Goal: Task Accomplishment & Management: Complete application form

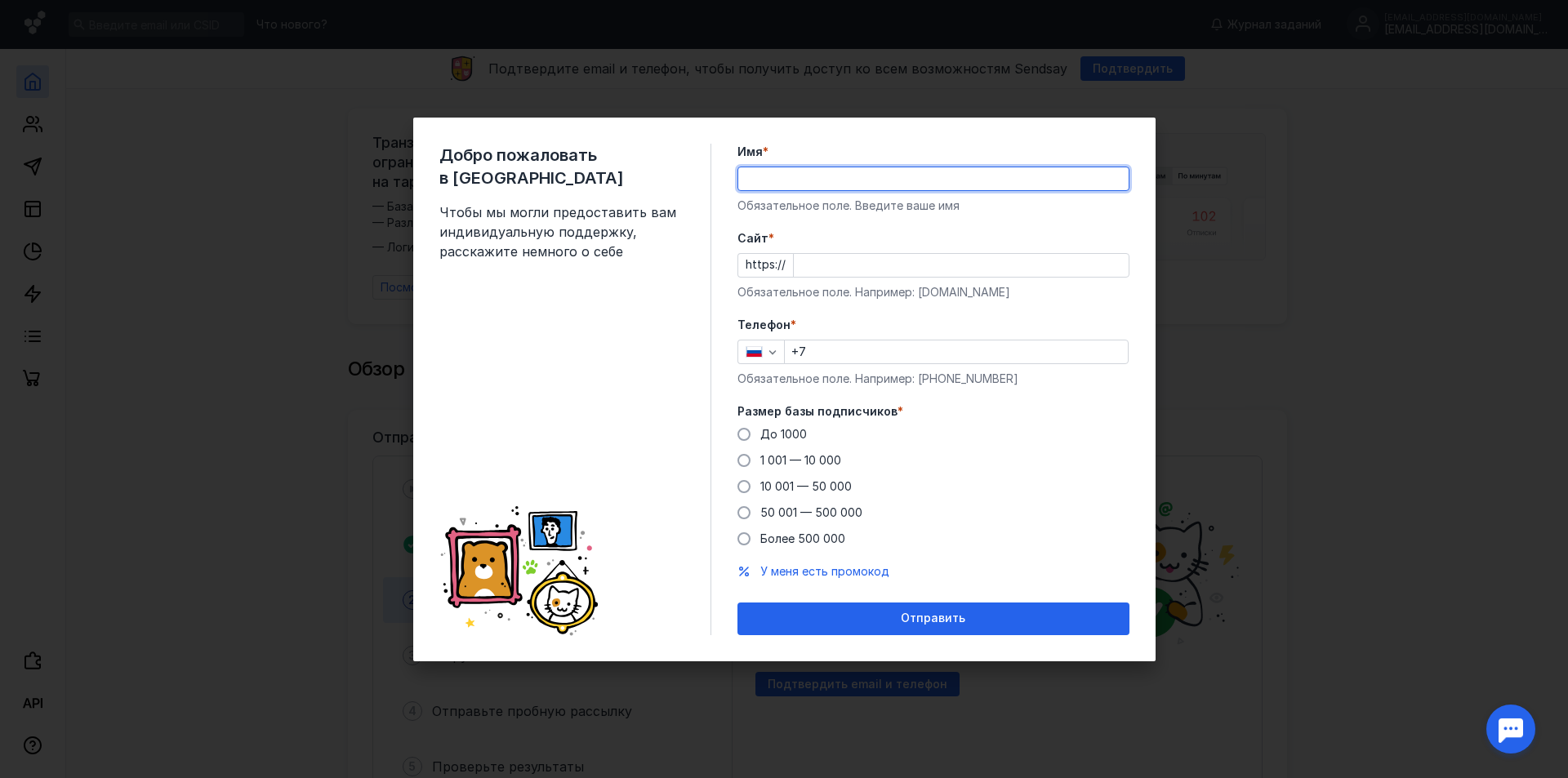
click at [829, 178] on input "Имя *" at bounding box center [934, 178] width 391 height 23
type input "J"
type input "ООО "ВИТА""
click at [845, 267] on input "Cайт *" at bounding box center [962, 265] width 335 height 23
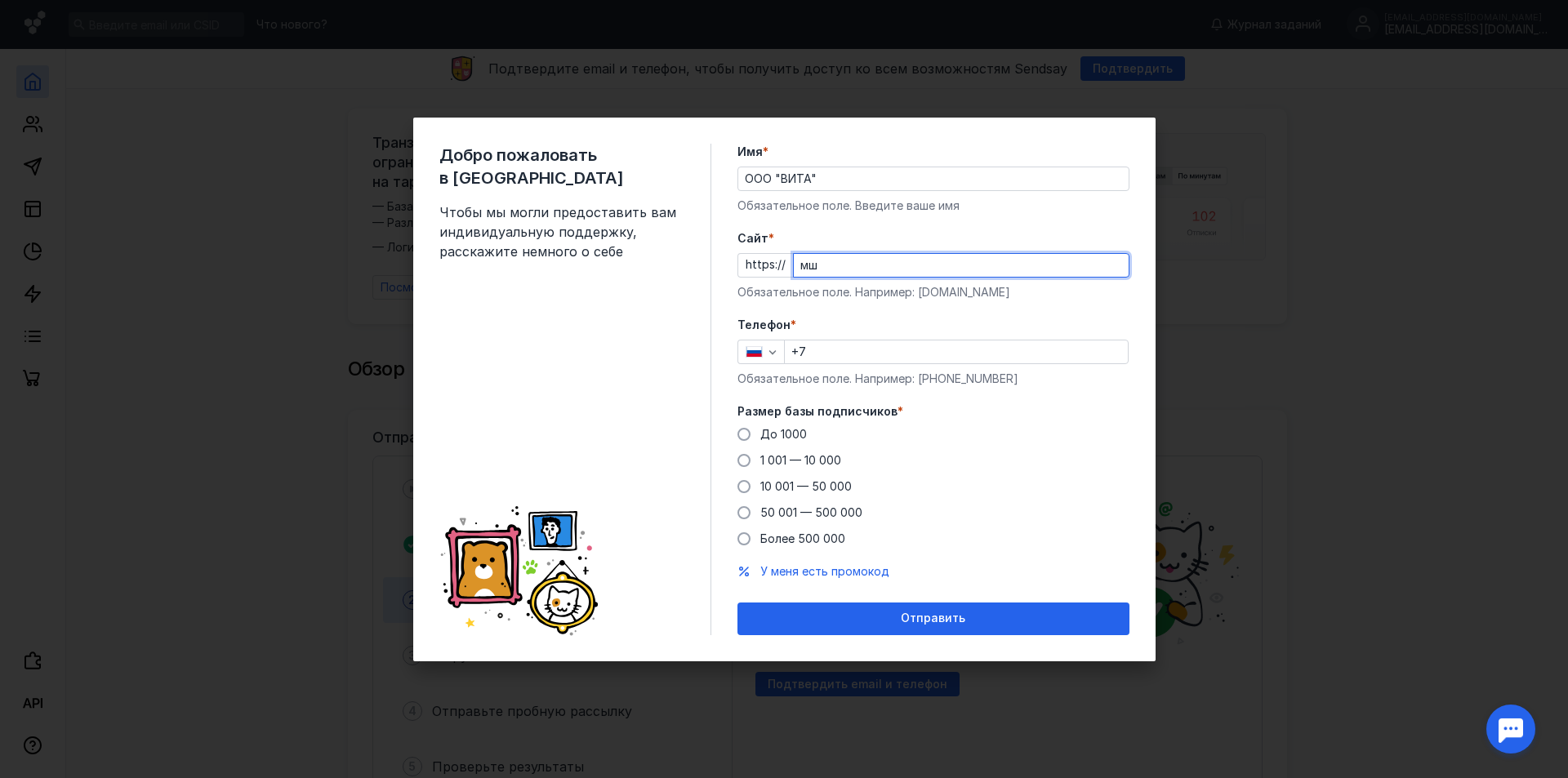
type input "м"
type input "[DOMAIN_NAME]"
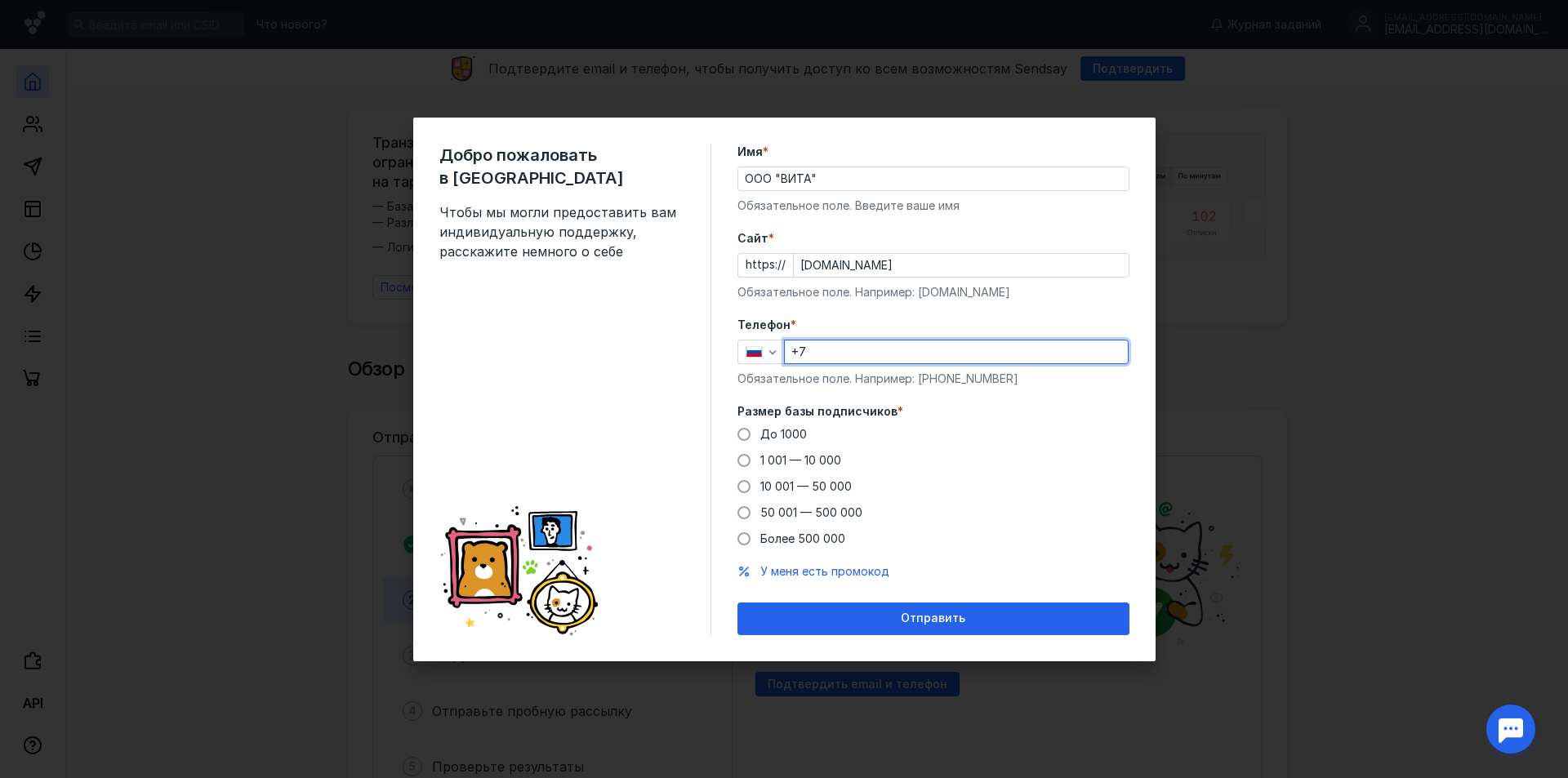
click at [886, 355] on input "+7" at bounding box center [957, 351] width 343 height 23
type input "[PHONE_NUMBER]"
click at [787, 430] on span "До 1000" at bounding box center [783, 434] width 46 height 14
click at [0, 0] on input "До 1000" at bounding box center [0, 0] width 0 height 0
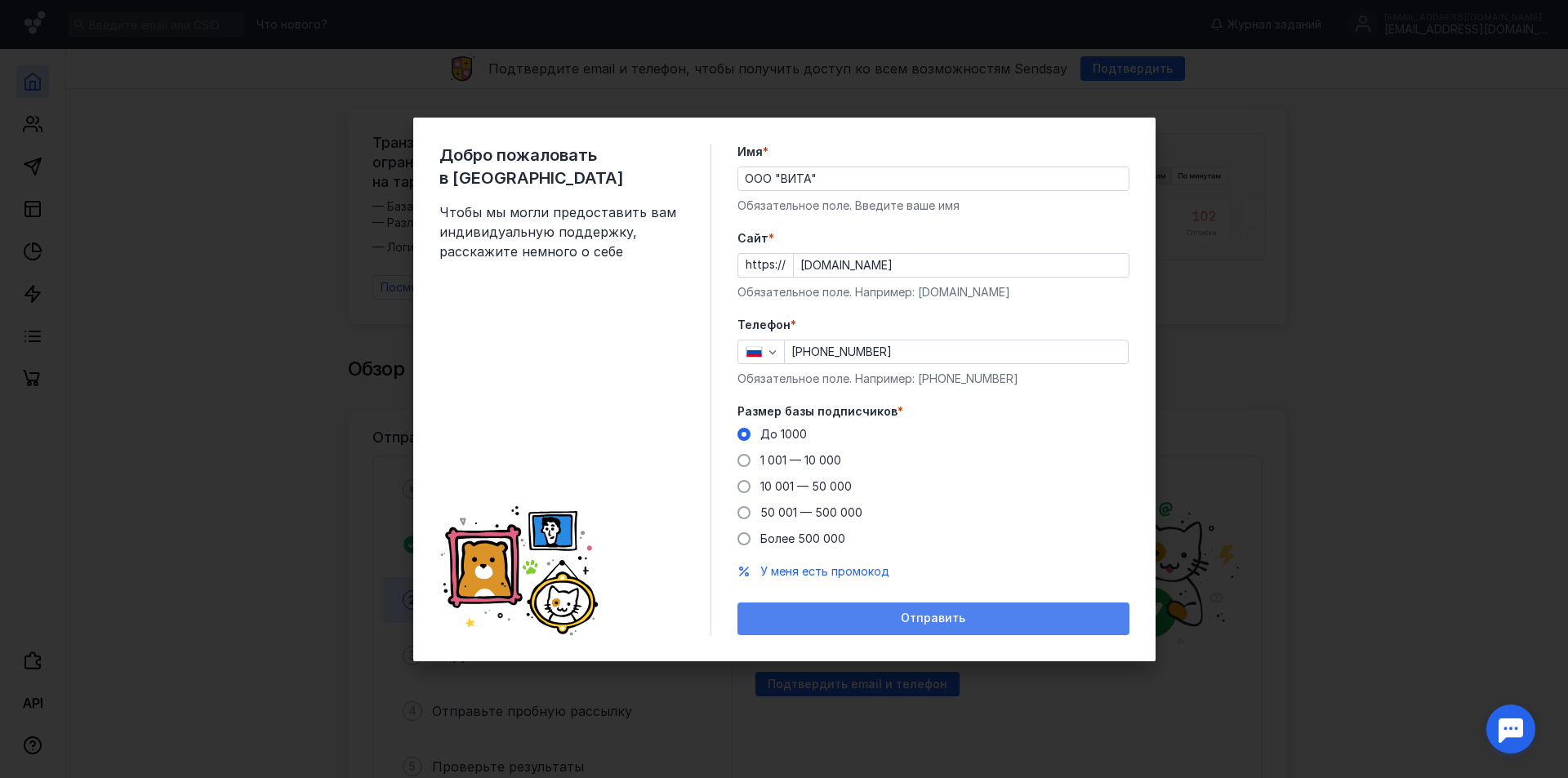
click at [930, 635] on div "Отправить" at bounding box center [934, 618] width 392 height 33
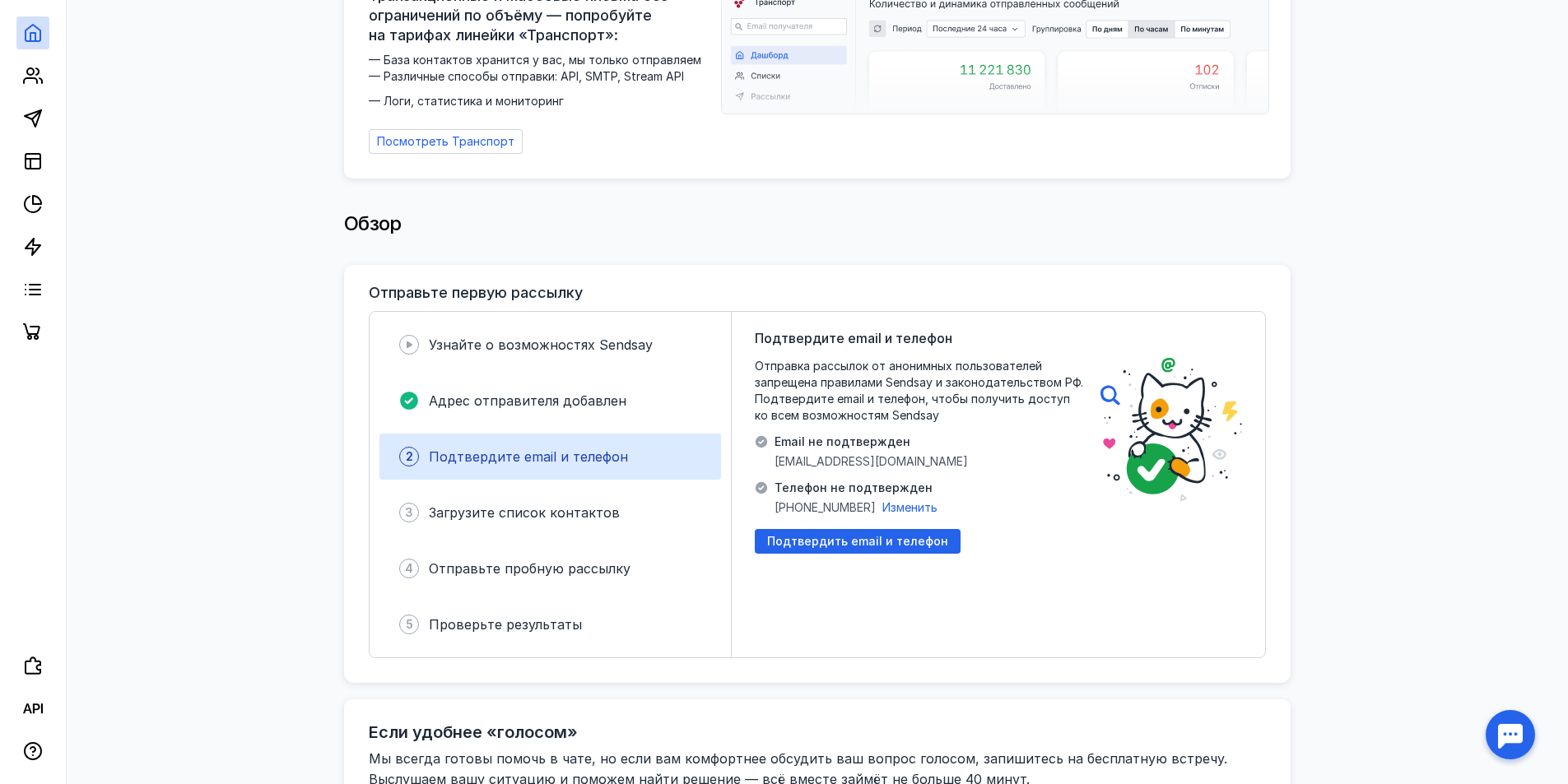
scroll to position [246, 0]
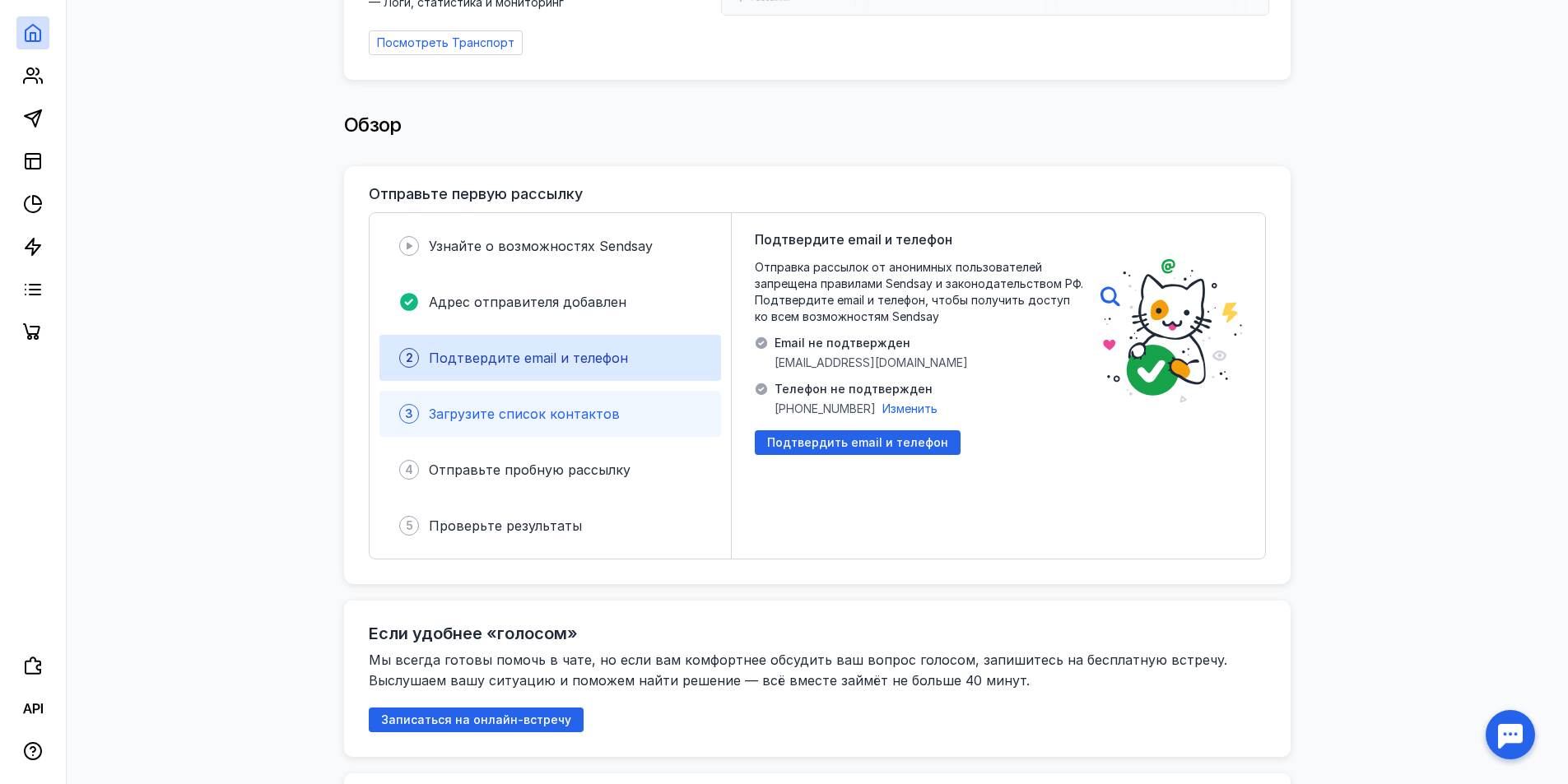
click at [540, 405] on span "Загрузите список контактов" at bounding box center [524, 413] width 191 height 17
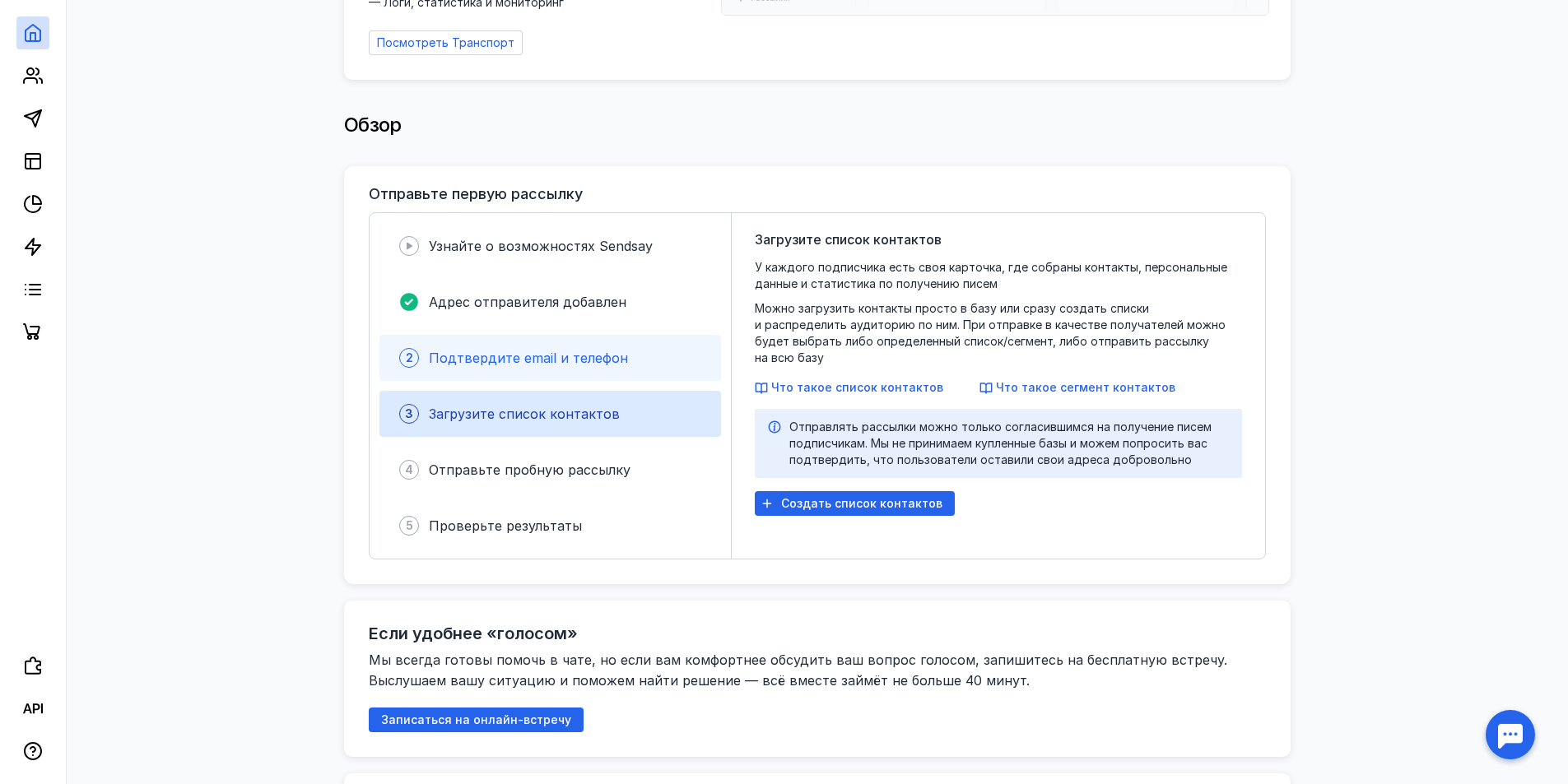
click at [496, 354] on span "Подтвердите email и телефон" at bounding box center [528, 358] width 199 height 17
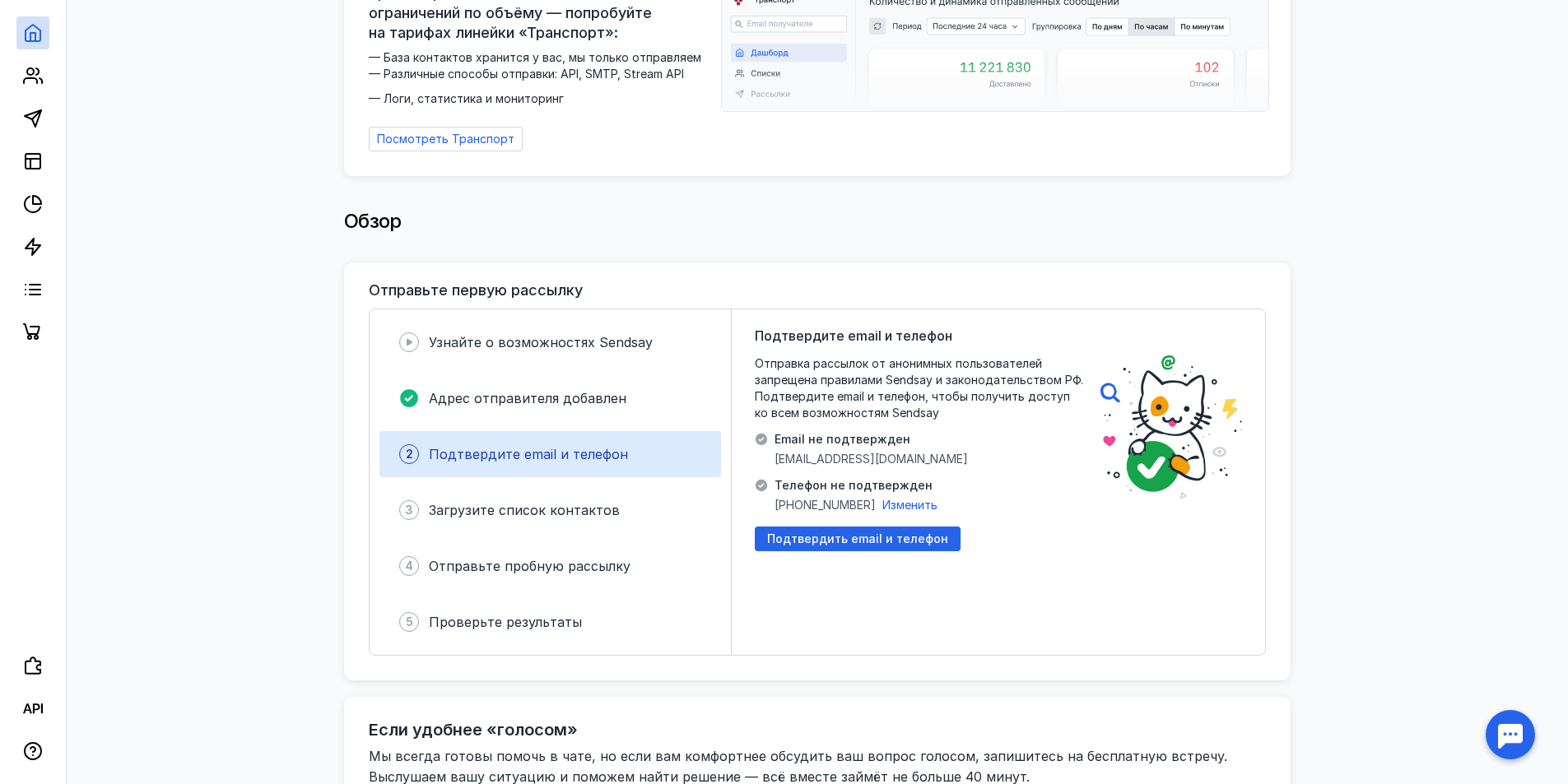
scroll to position [165, 0]
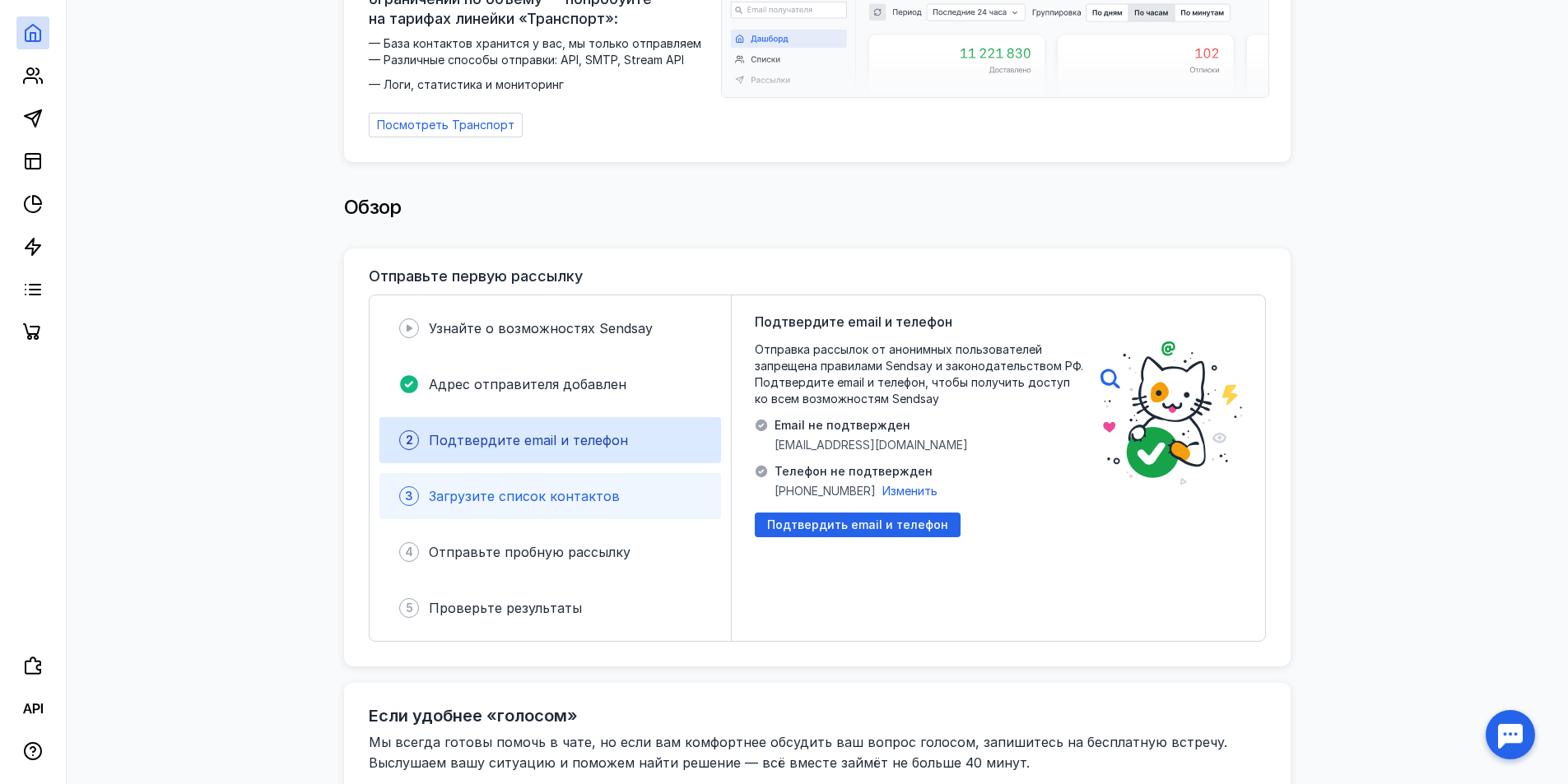
click at [500, 491] on span "Загрузите список контактов" at bounding box center [524, 496] width 191 height 17
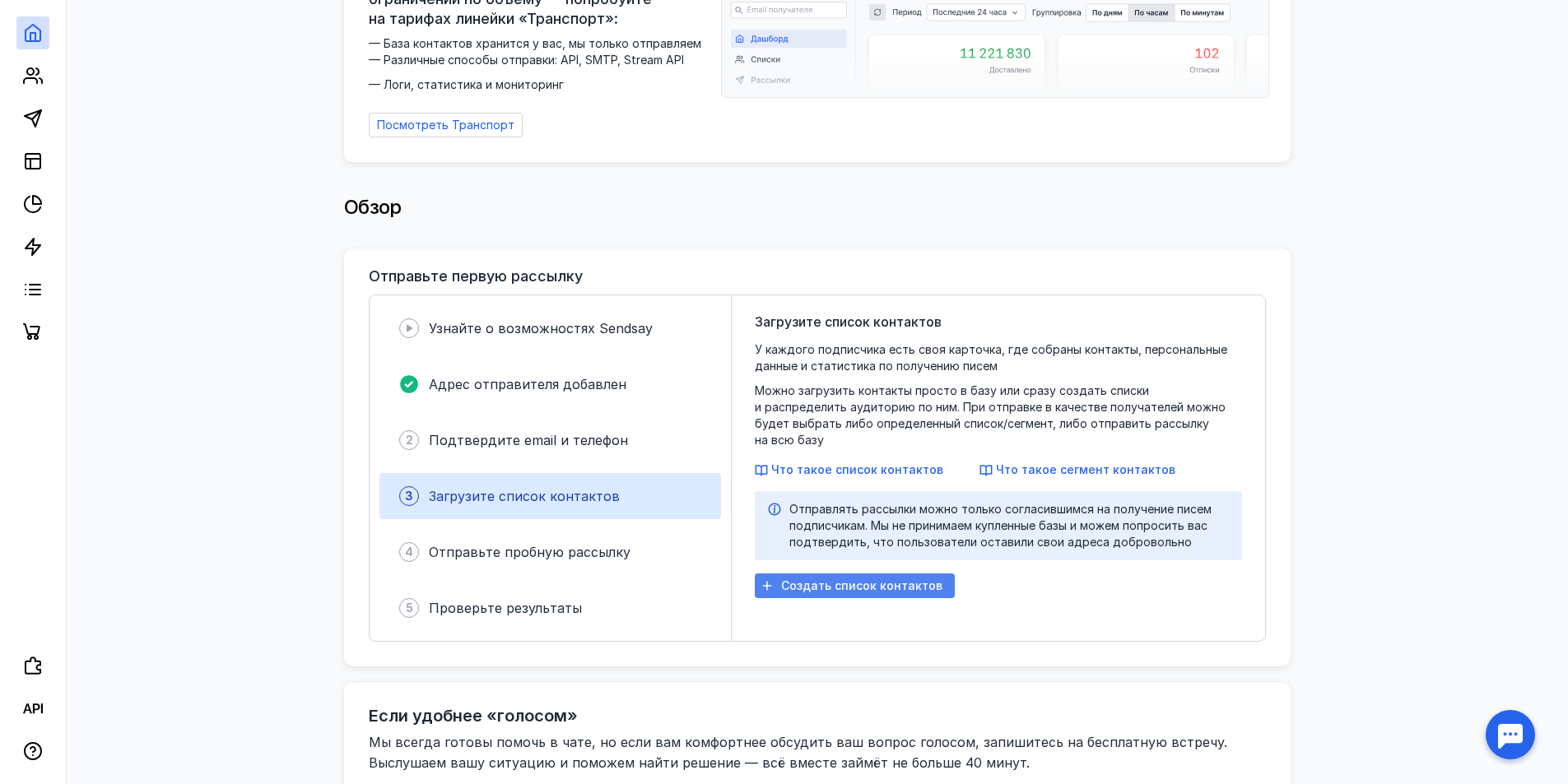
click at [862, 579] on span "Создать список контактов" at bounding box center [862, 586] width 161 height 14
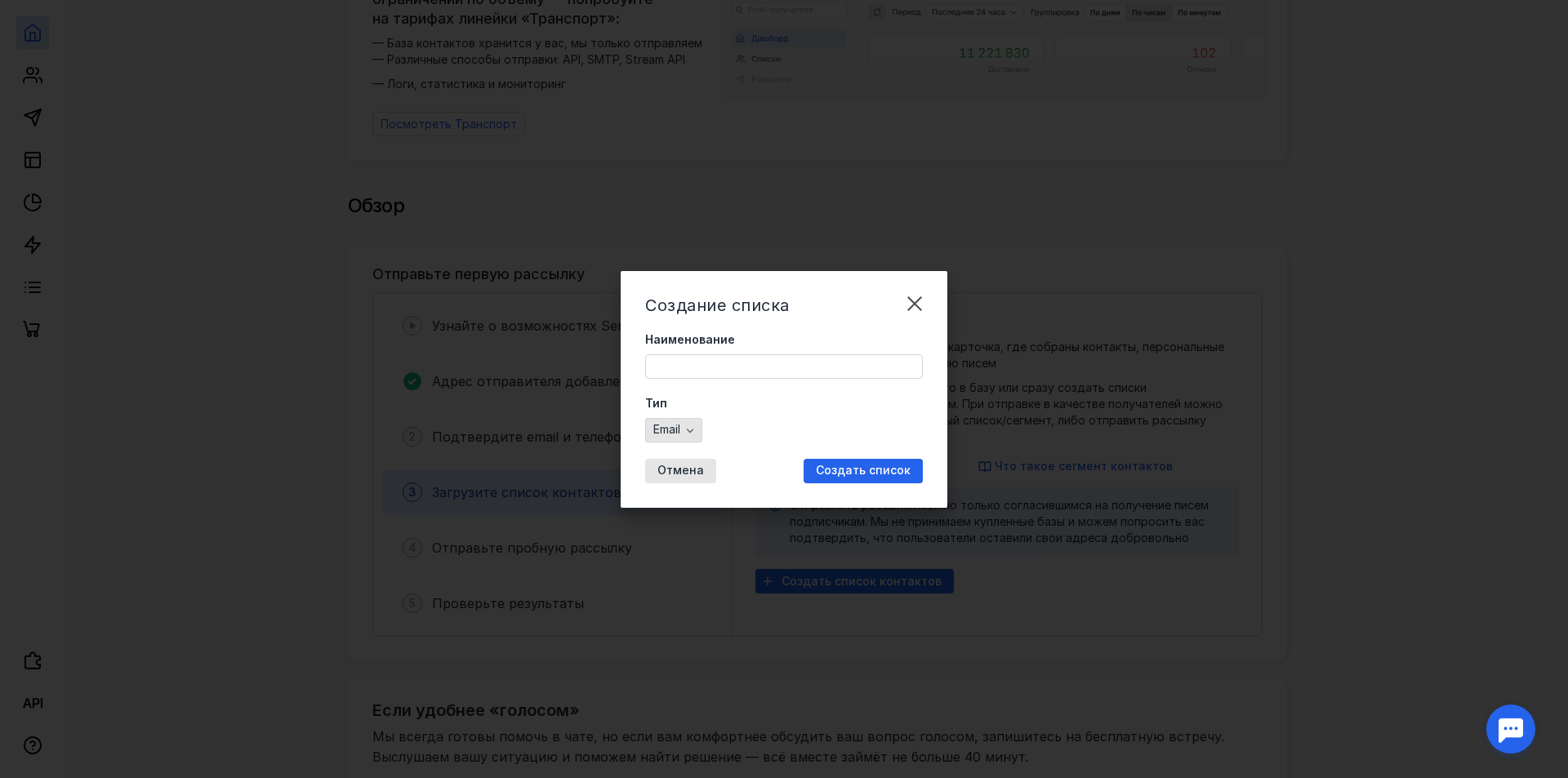
click at [680, 425] on span "Email" at bounding box center [667, 430] width 27 height 14
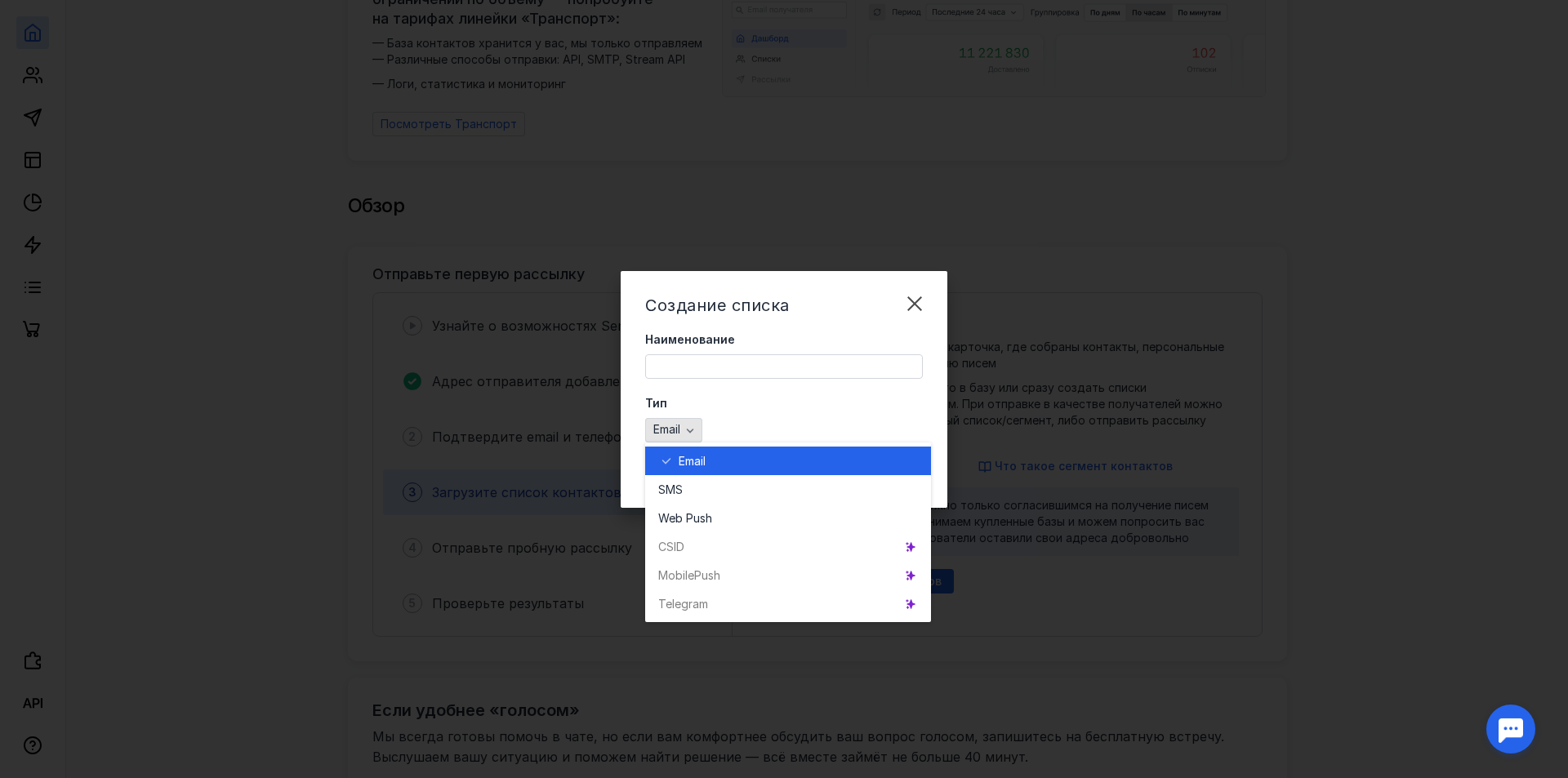
click at [696, 426] on icon "button" at bounding box center [689, 430] width 13 height 13
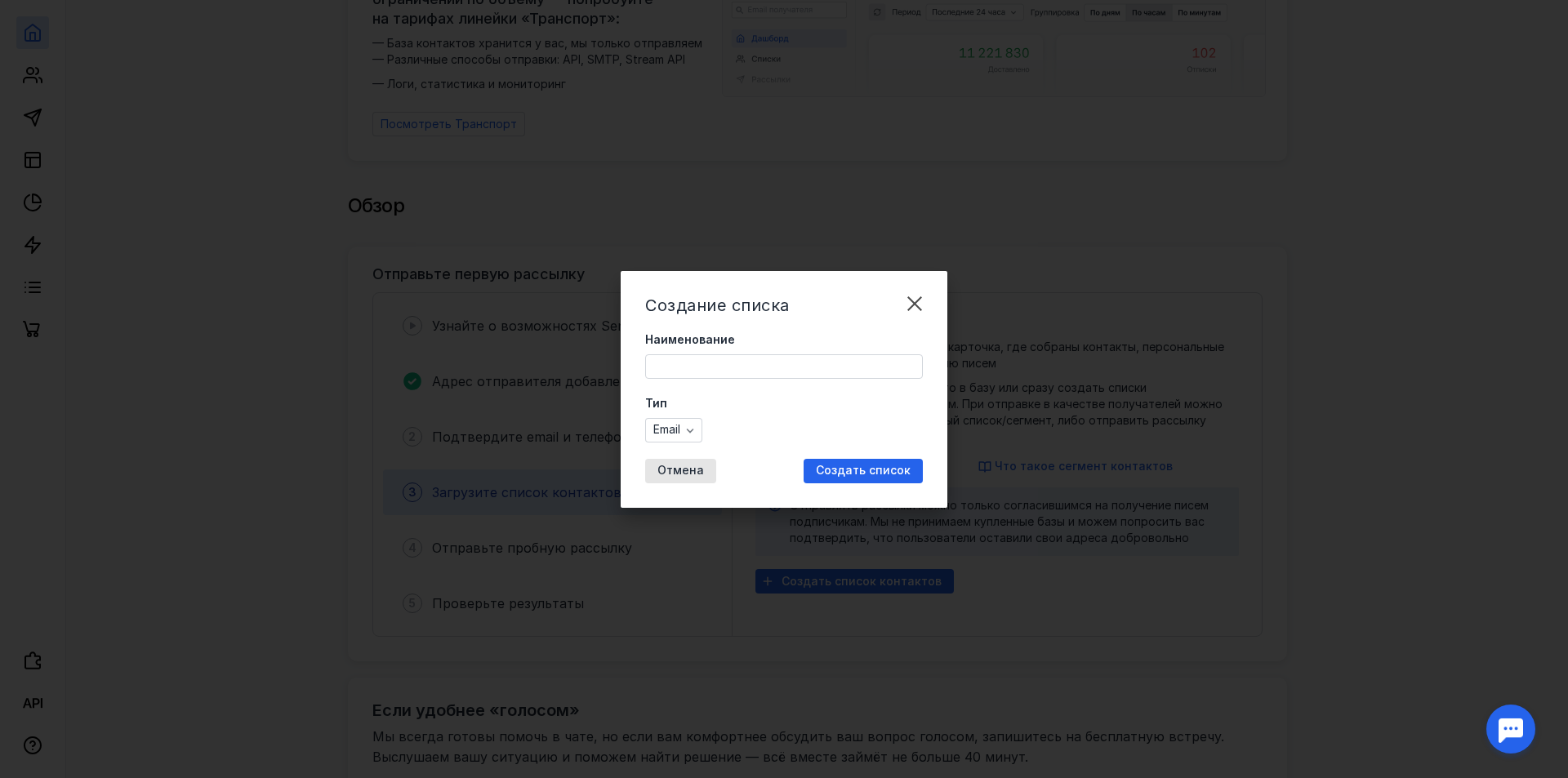
click at [777, 367] on input "Наименование" at bounding box center [784, 366] width 276 height 23
click at [690, 430] on div "Email" at bounding box center [674, 430] width 57 height 25
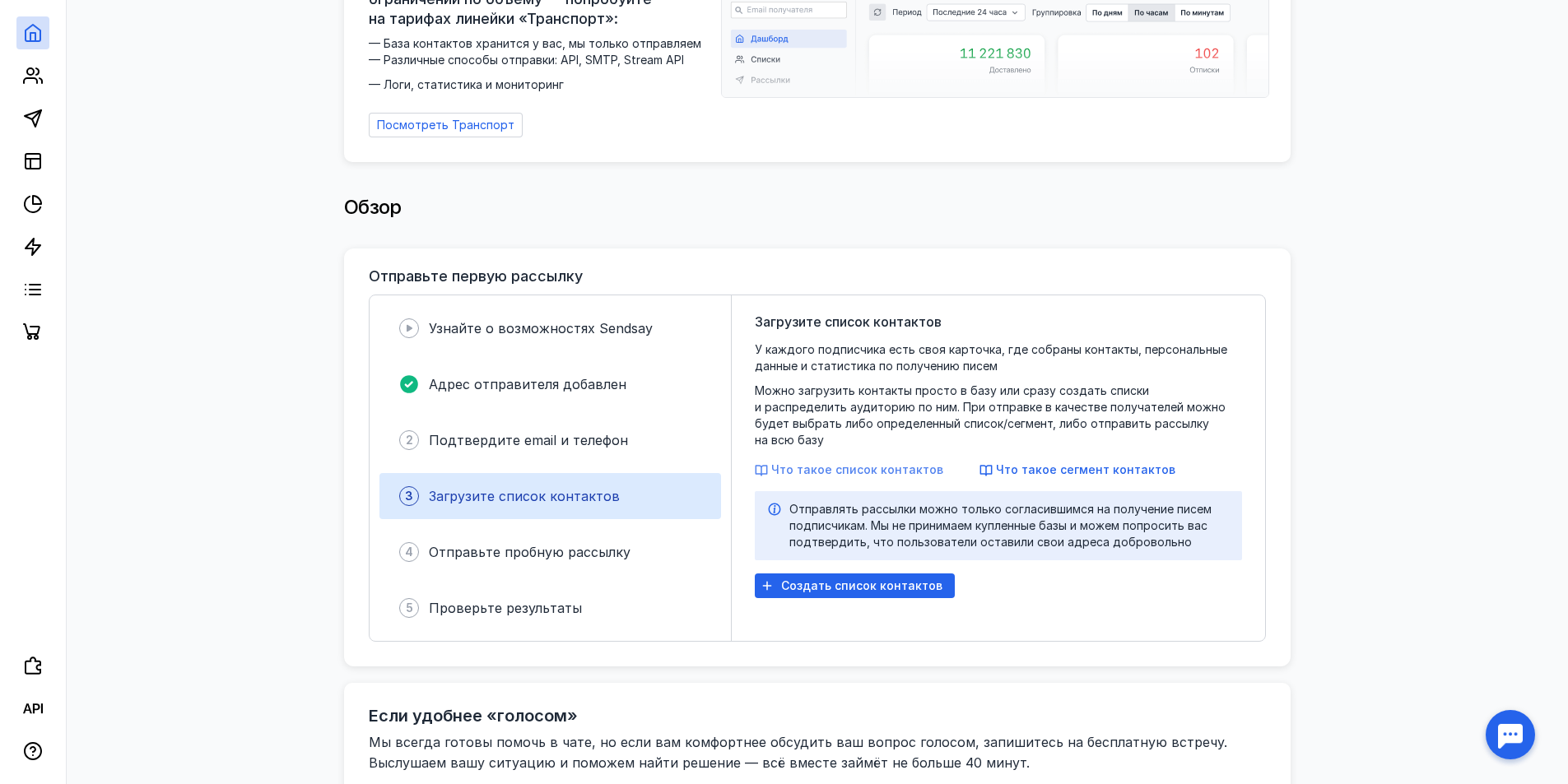
click at [849, 462] on span "Что такое список контактов" at bounding box center [857, 469] width 172 height 14
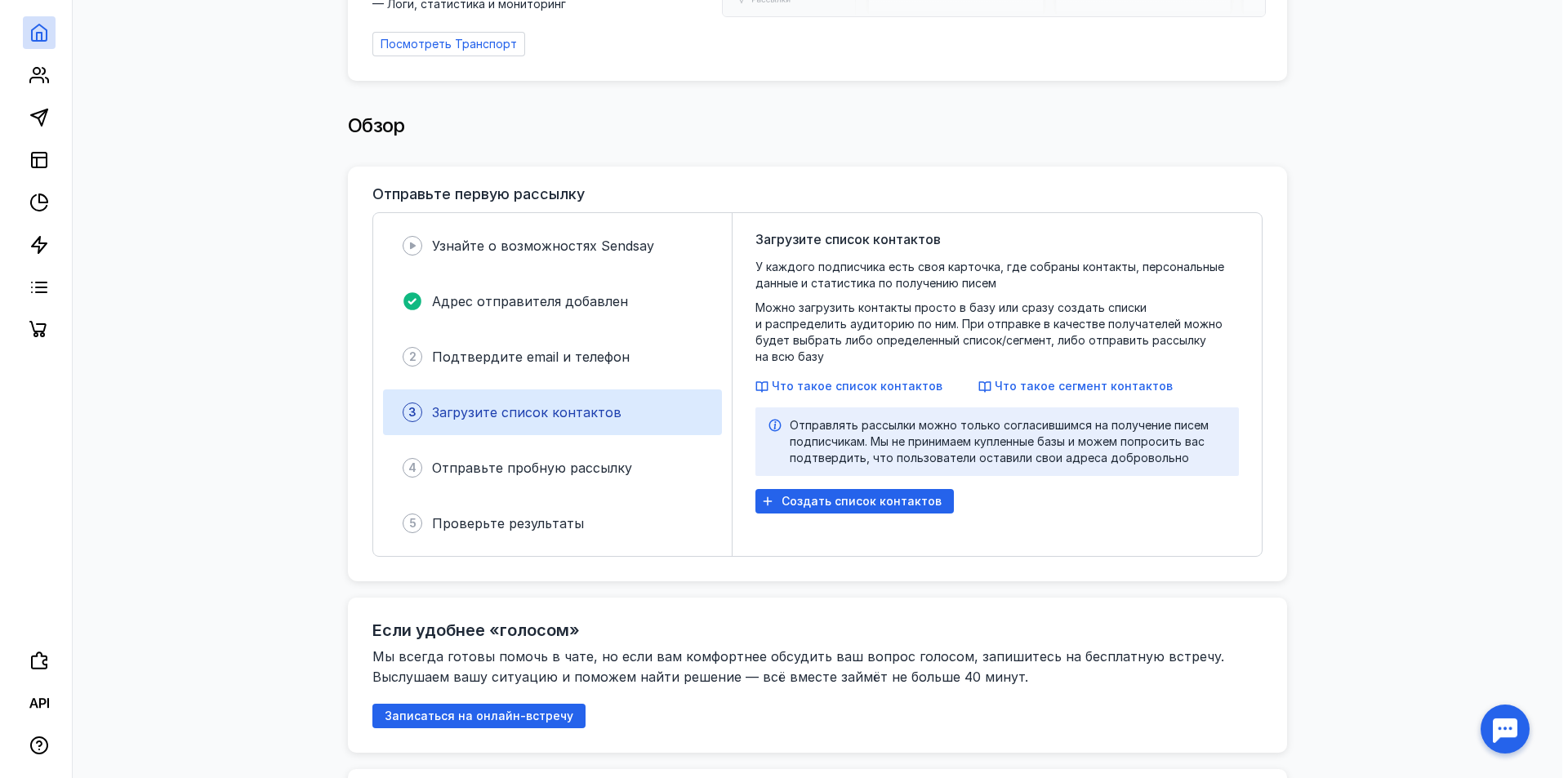
scroll to position [245, 0]
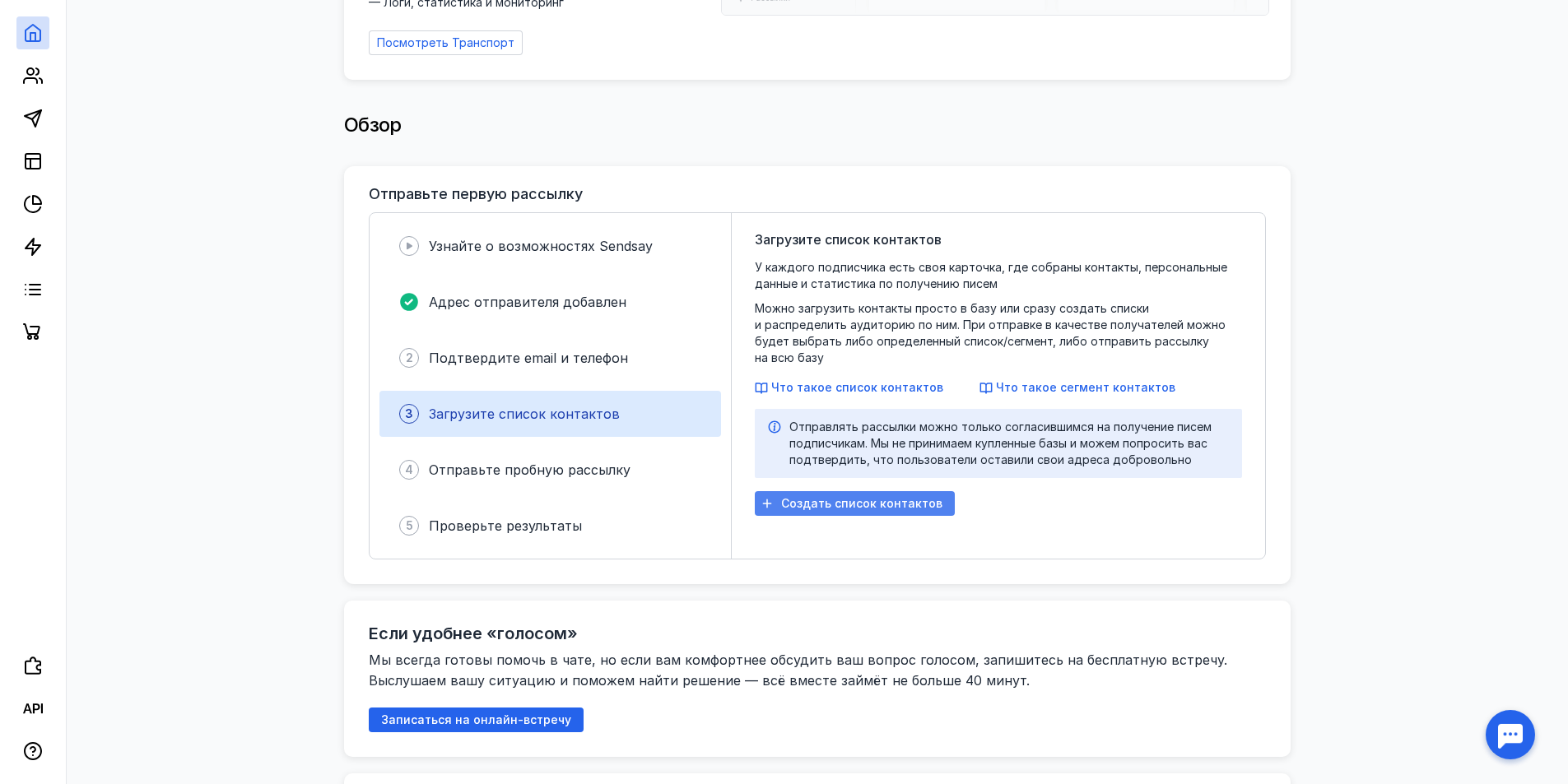
click at [842, 497] on span "Создать список контактов" at bounding box center [862, 504] width 161 height 14
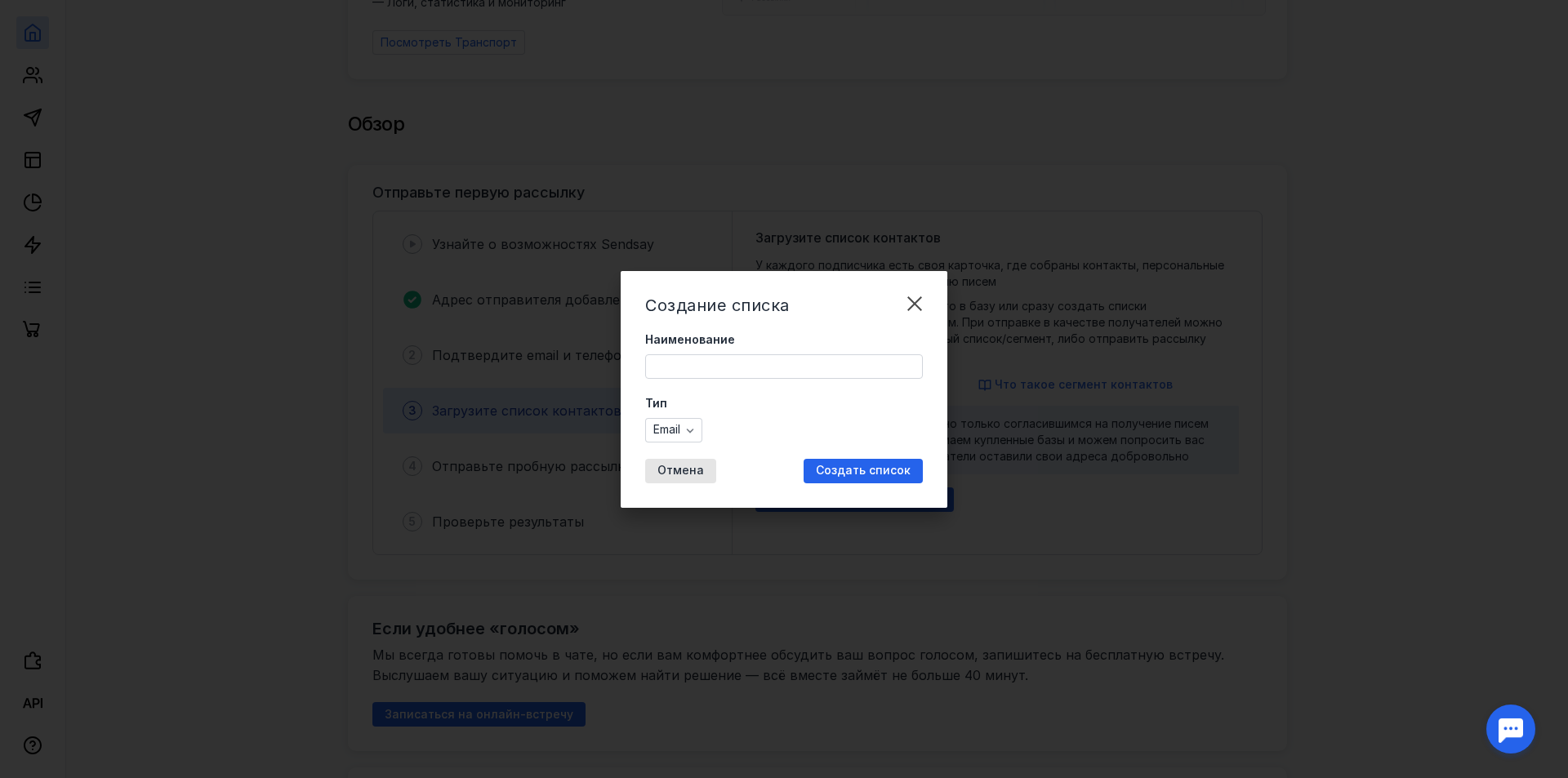
click at [706, 366] on input "Наименование" at bounding box center [784, 366] width 276 height 23
type input "v"
type input "металлоискатели"
click at [696, 435] on icon "button" at bounding box center [689, 430] width 13 height 13
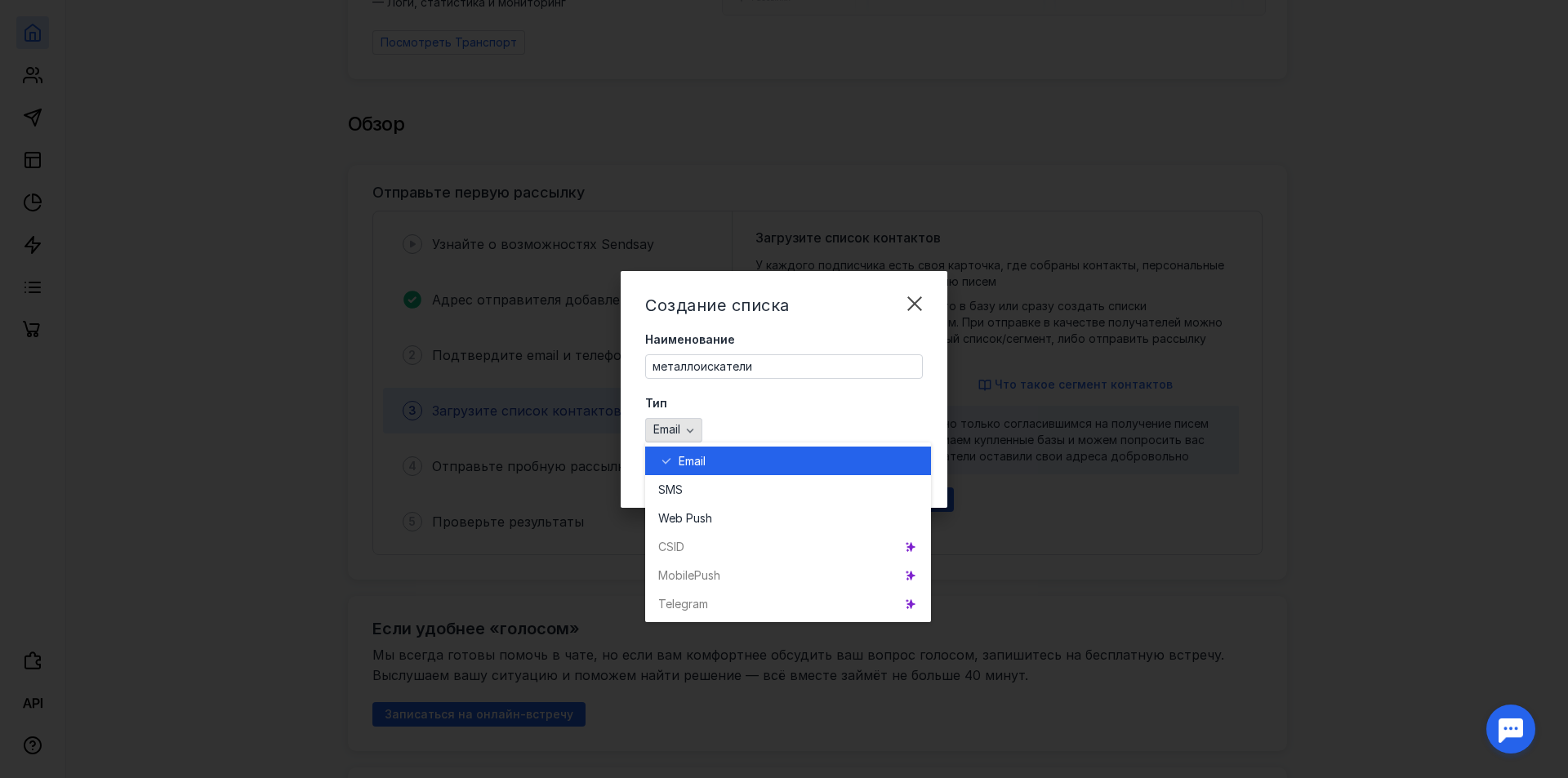
click at [696, 435] on icon "button" at bounding box center [689, 430] width 13 height 13
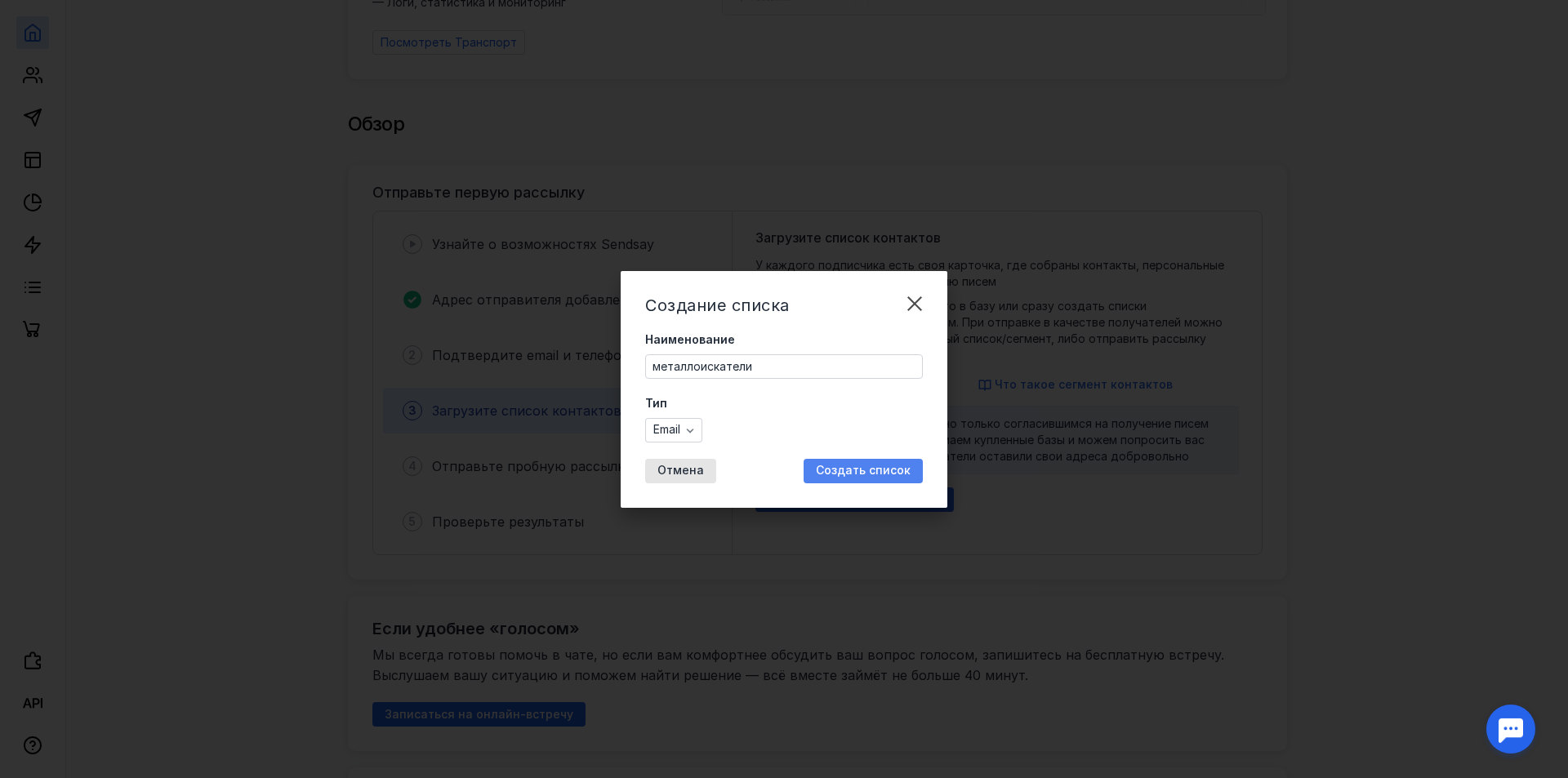
click at [882, 473] on span "Создать список" at bounding box center [863, 470] width 95 height 14
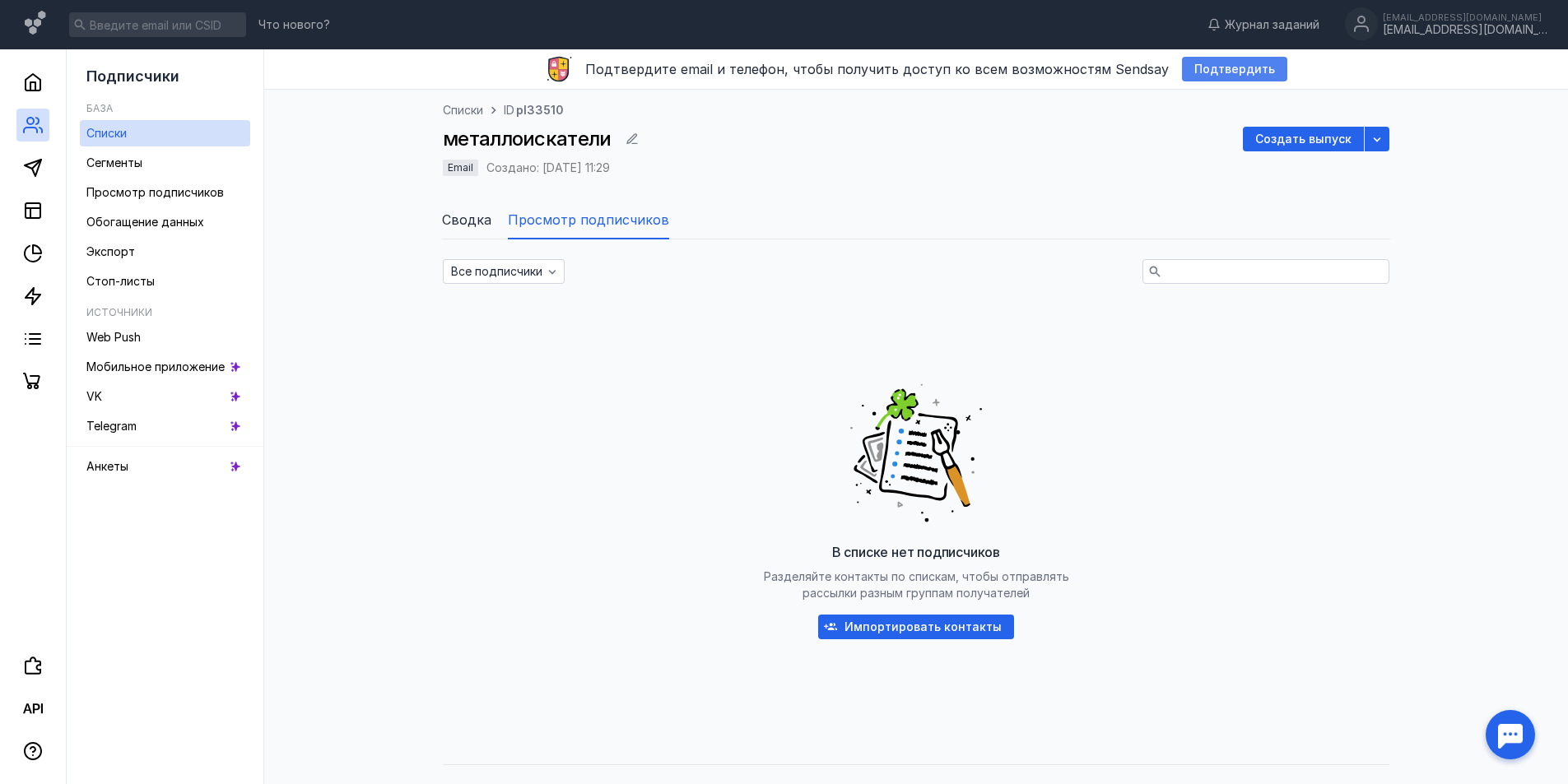
click at [1211, 67] on span "Подтвердить" at bounding box center [1234, 70] width 80 height 14
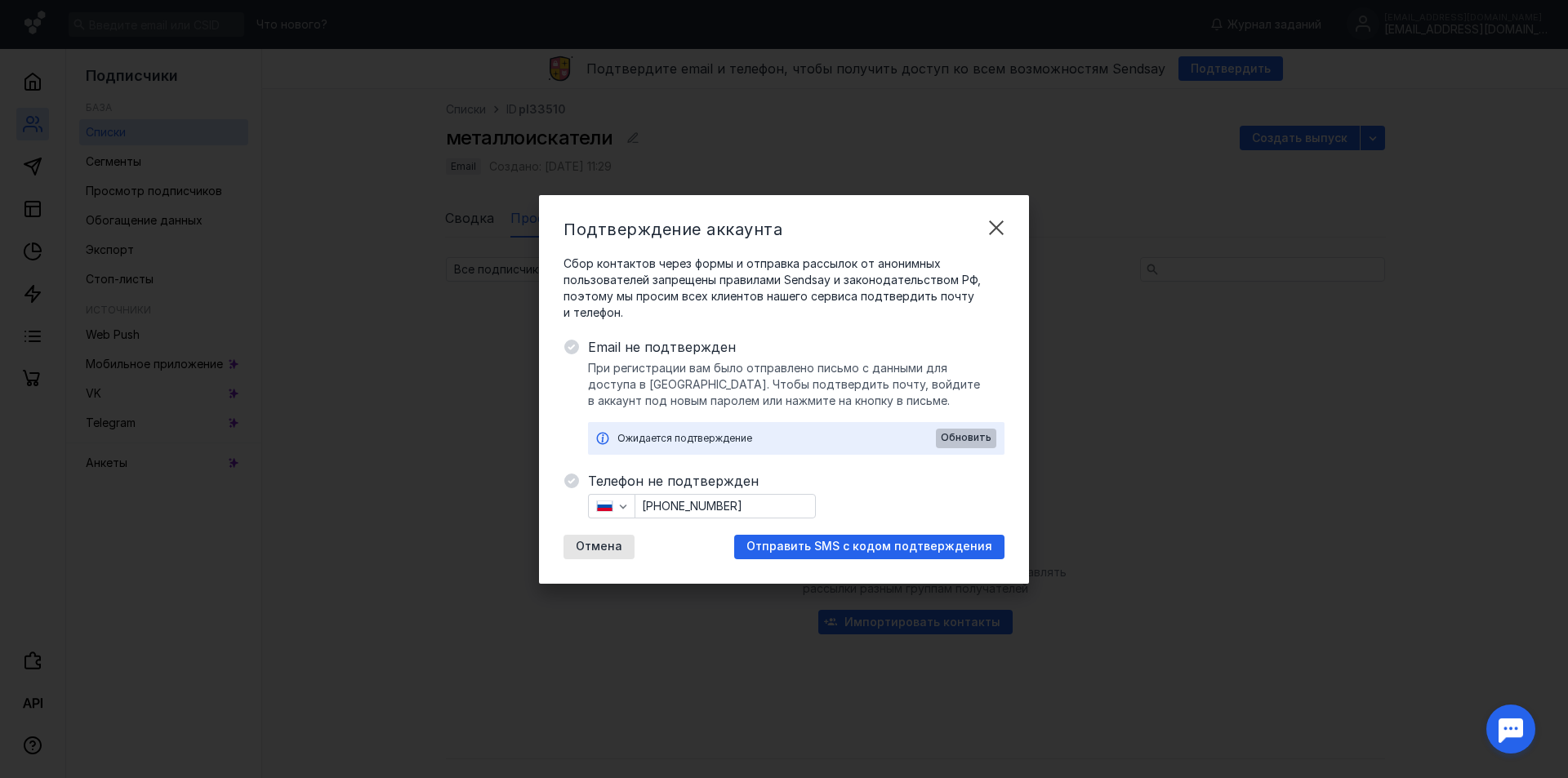
click at [982, 440] on span "Обновить" at bounding box center [965, 438] width 50 height 12
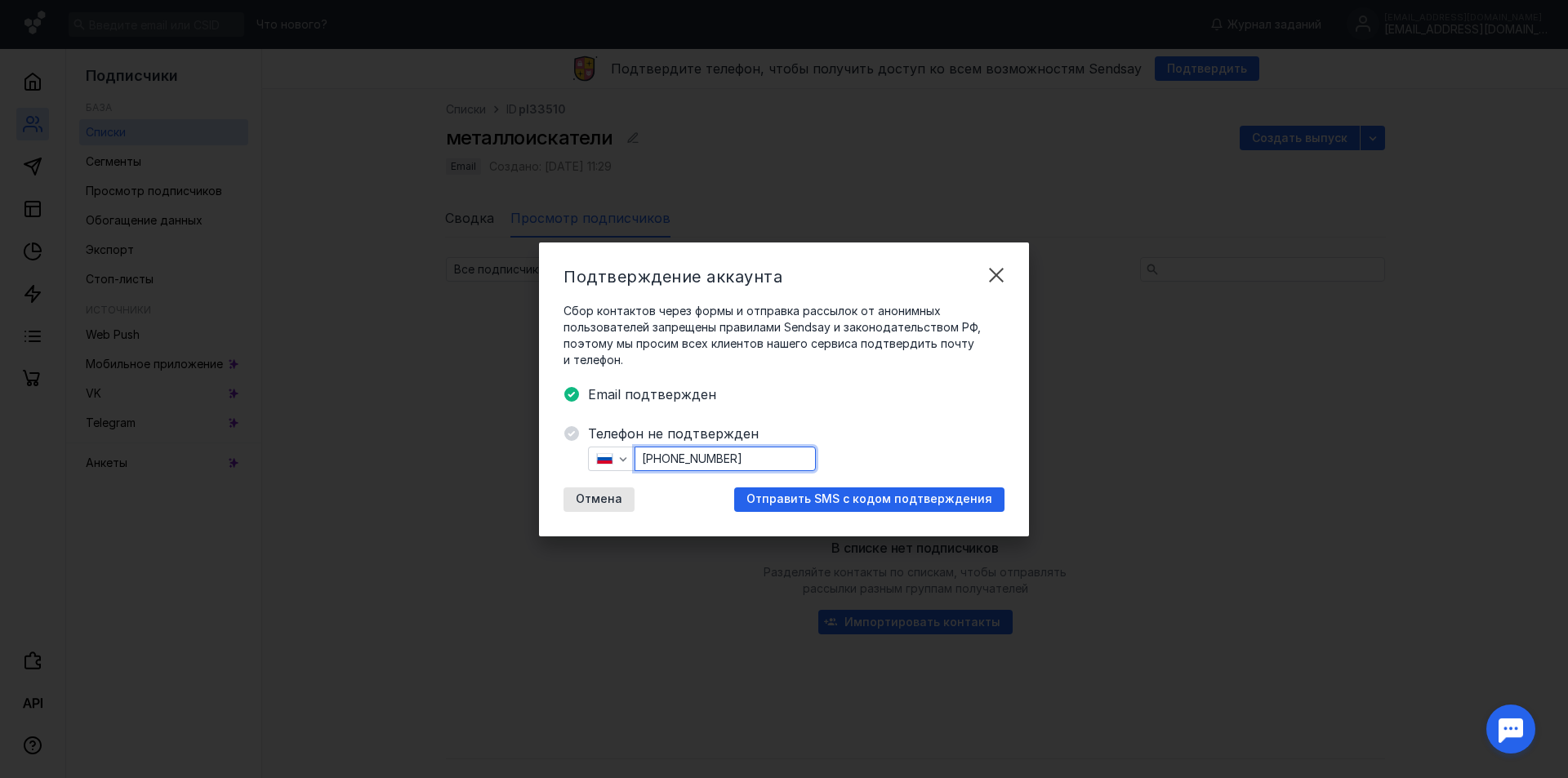
drag, startPoint x: 765, startPoint y: 461, endPoint x: 655, endPoint y: 463, distance: 110.0
click at [655, 463] on input "[PHONE_NUMBER]" at bounding box center [725, 459] width 179 height 23
type input "[PHONE_NUMBER]"
click at [820, 502] on span "Отправить SMS с кодом подтверждения" at bounding box center [869, 499] width 246 height 14
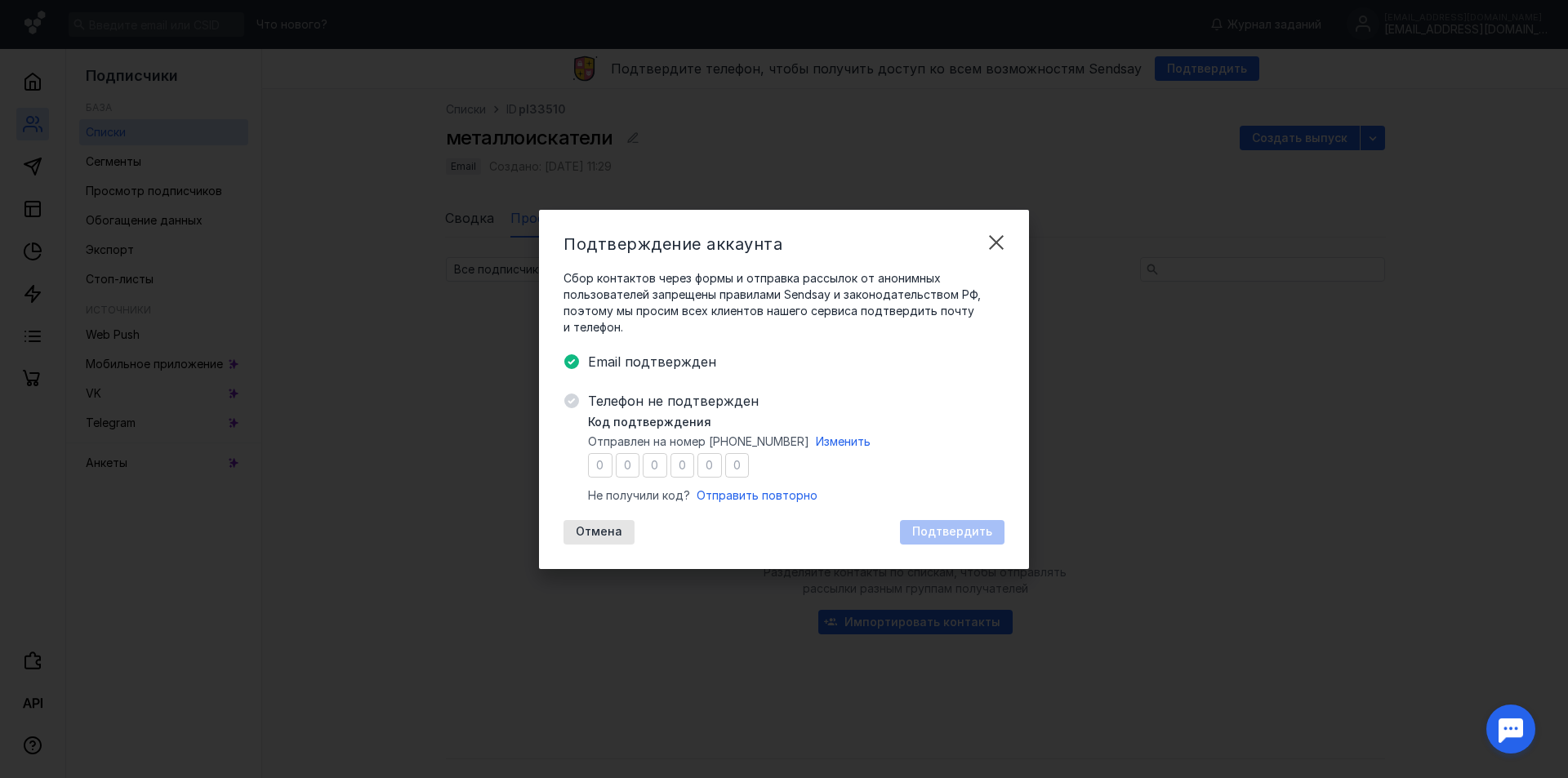
type input "6"
type input "4"
type input "7"
type input "5"
type input "6"
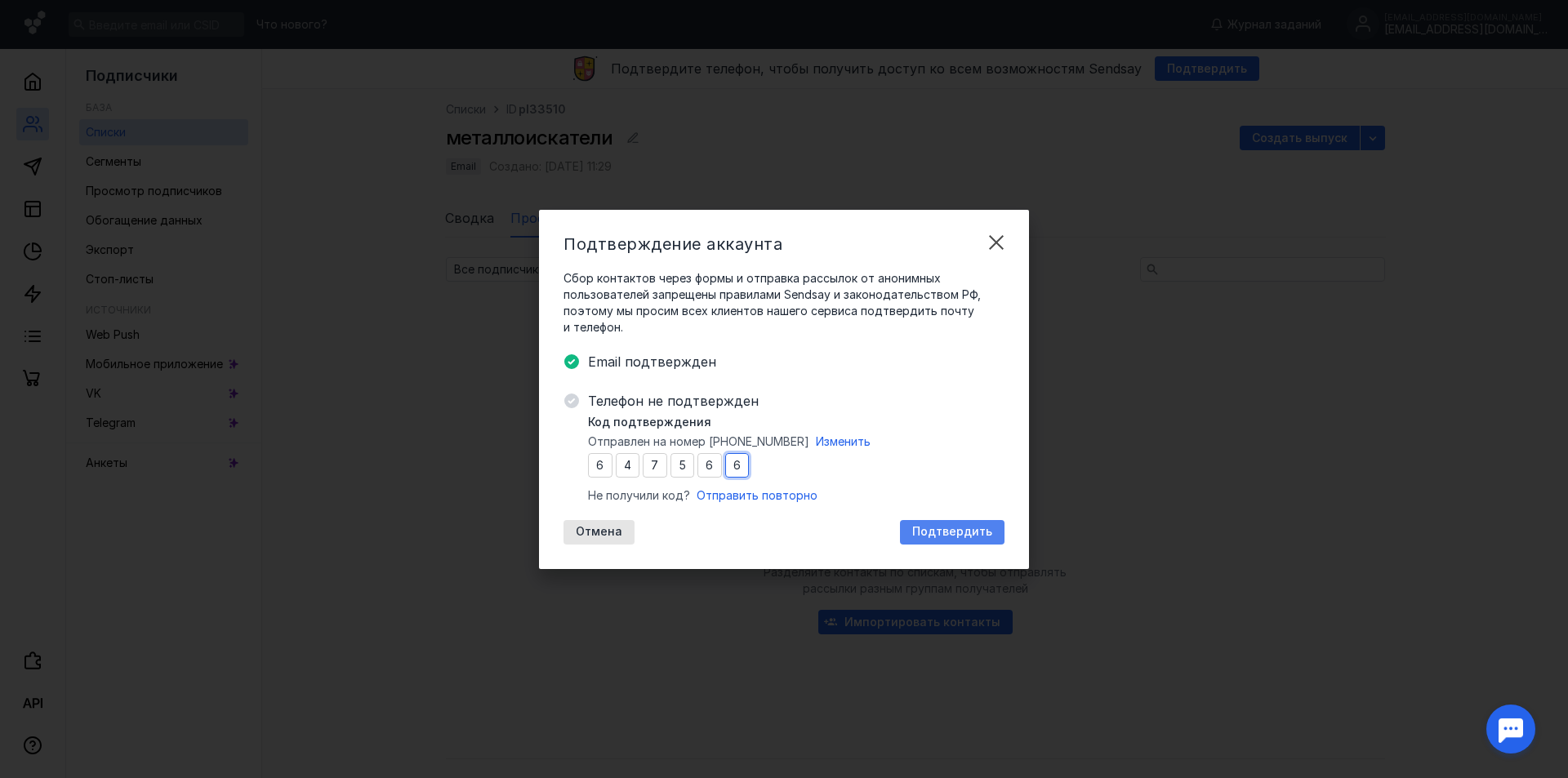
type input "6"
click at [921, 530] on span "Подтвердить" at bounding box center [952, 532] width 80 height 14
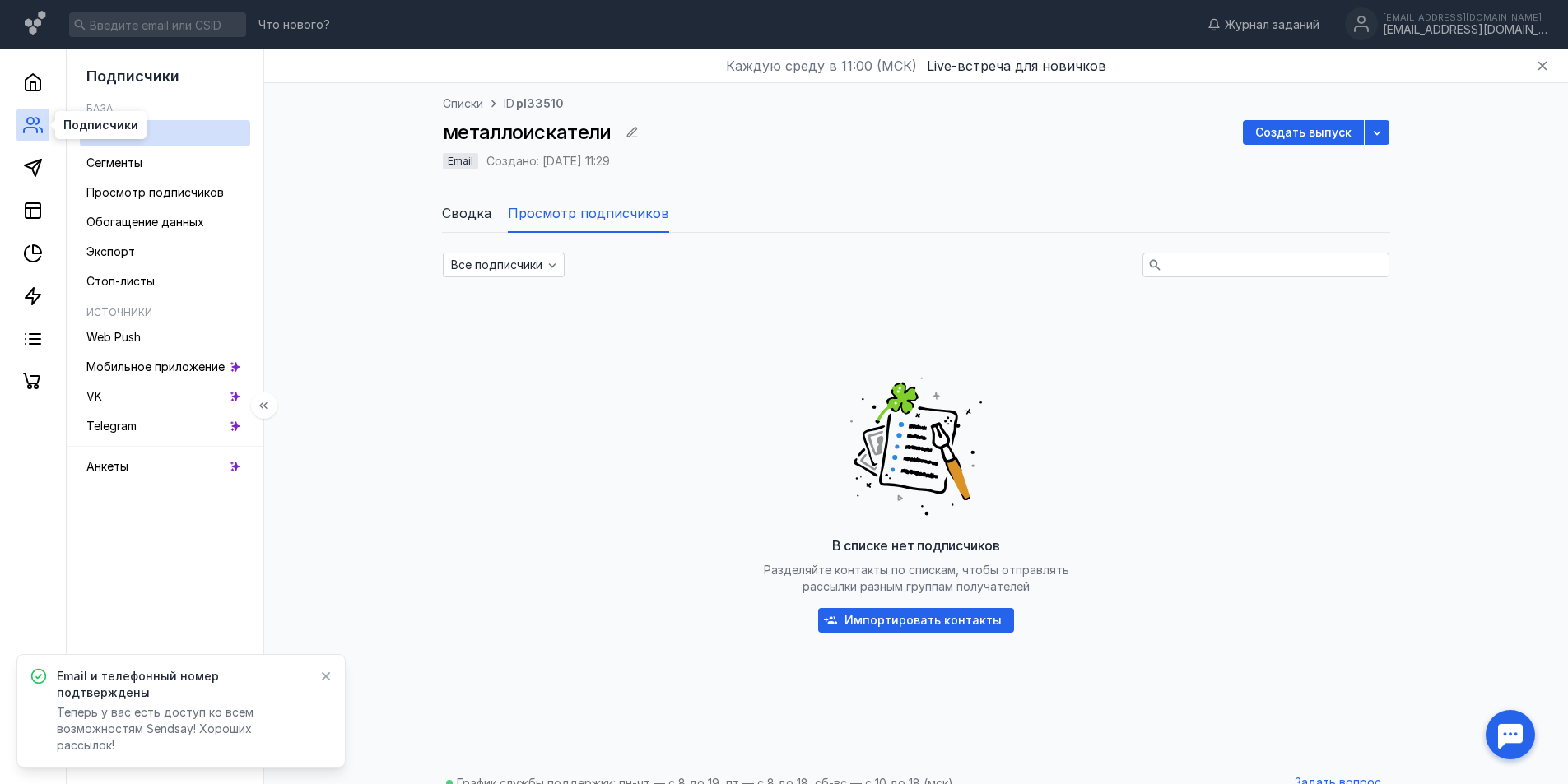
click at [35, 127] on icon at bounding box center [33, 125] width 20 height 20
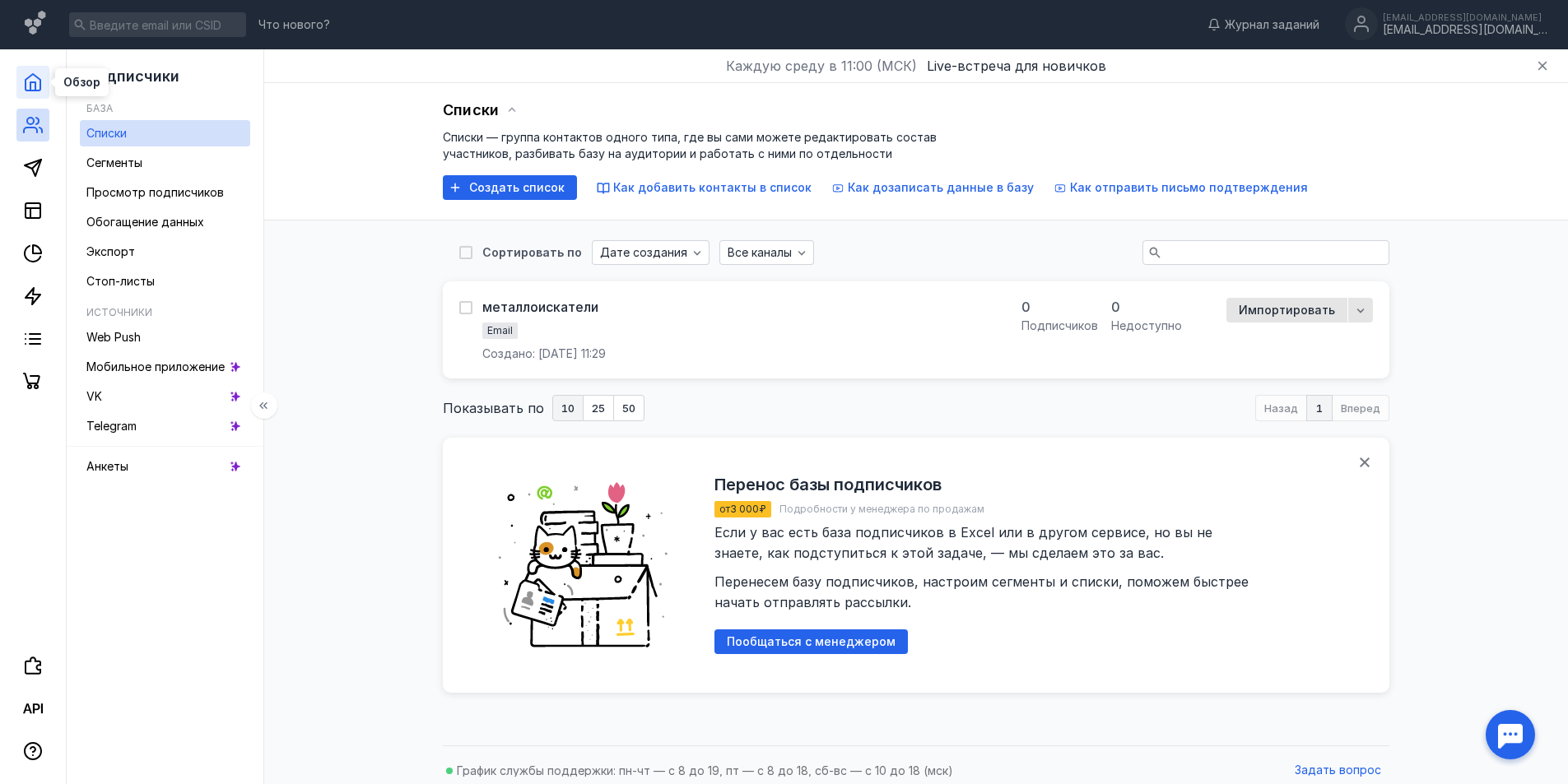
click at [27, 86] on icon at bounding box center [33, 82] width 15 height 17
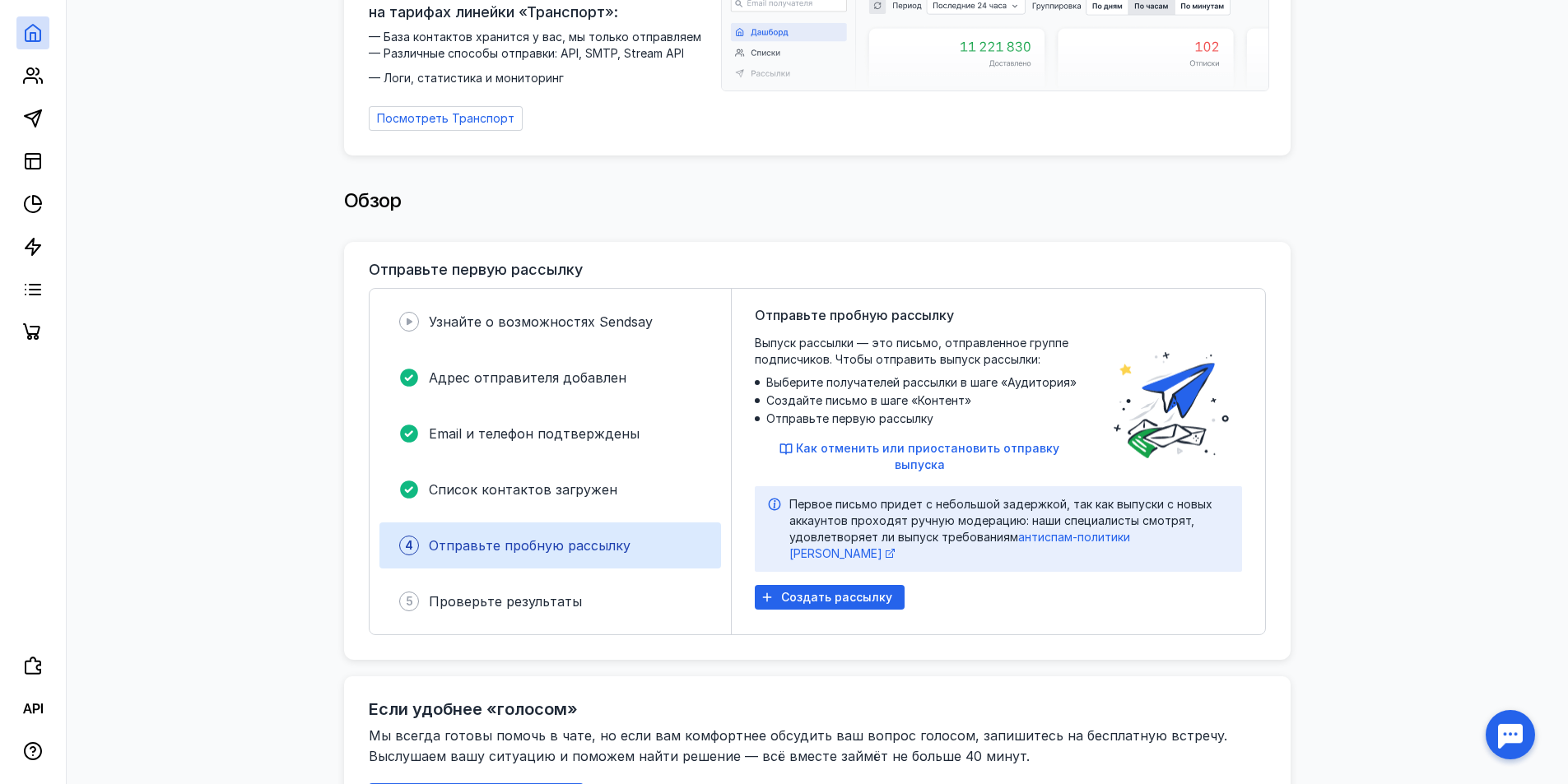
scroll to position [246, 0]
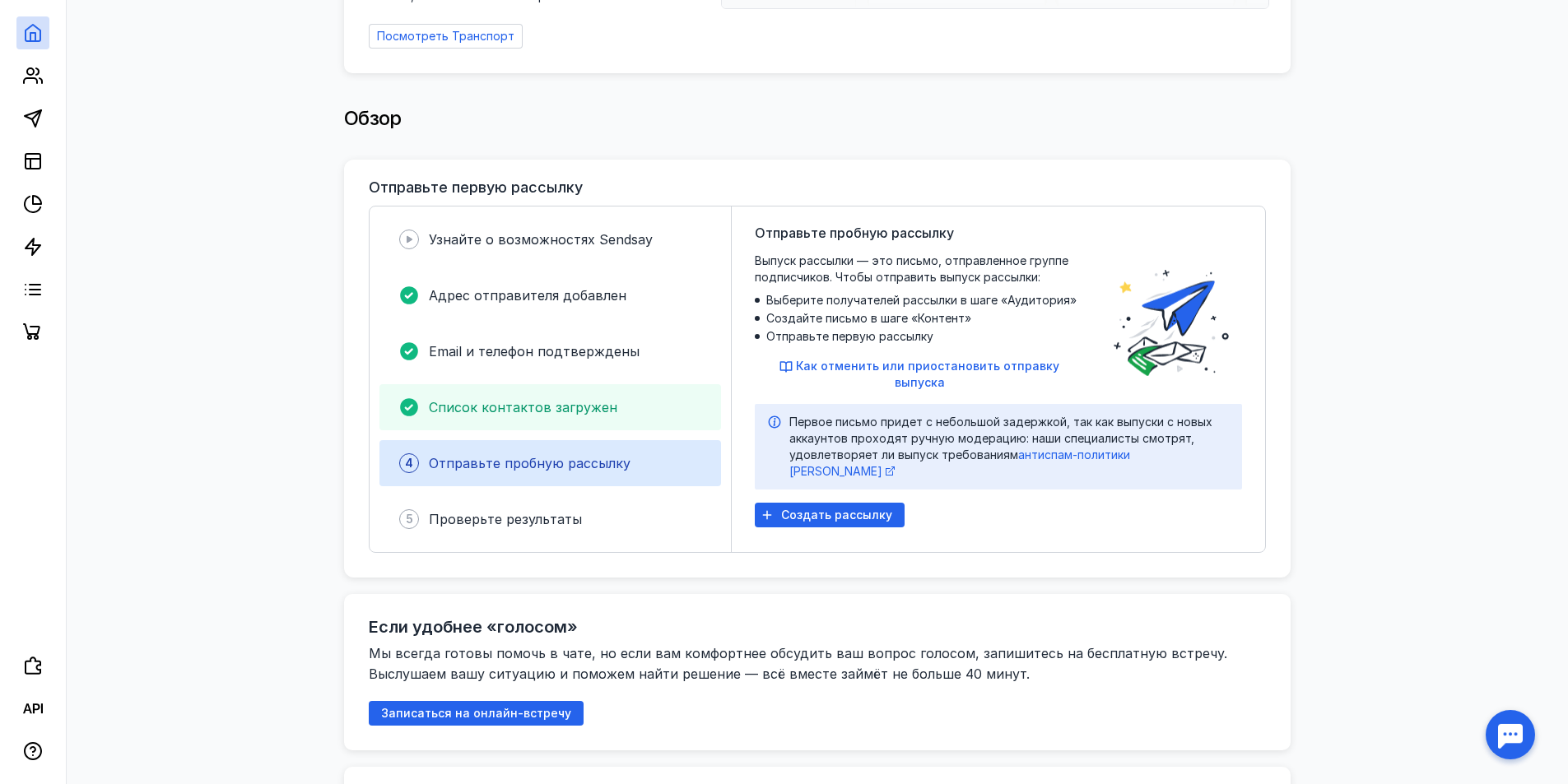
click at [536, 401] on span "Список контактов загружен" at bounding box center [523, 407] width 189 height 17
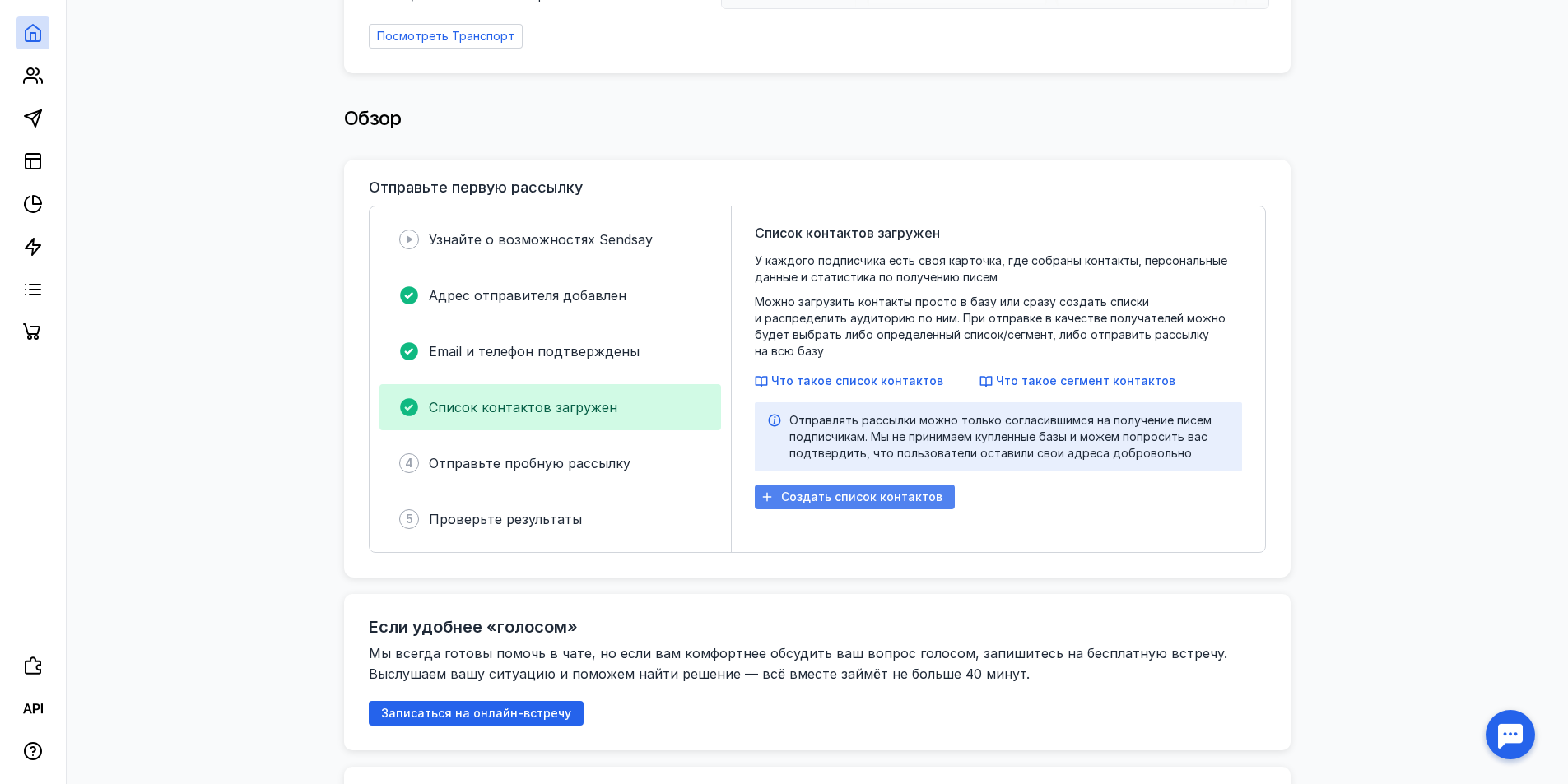
click at [820, 491] on span "Создать список контактов" at bounding box center [862, 498] width 161 height 14
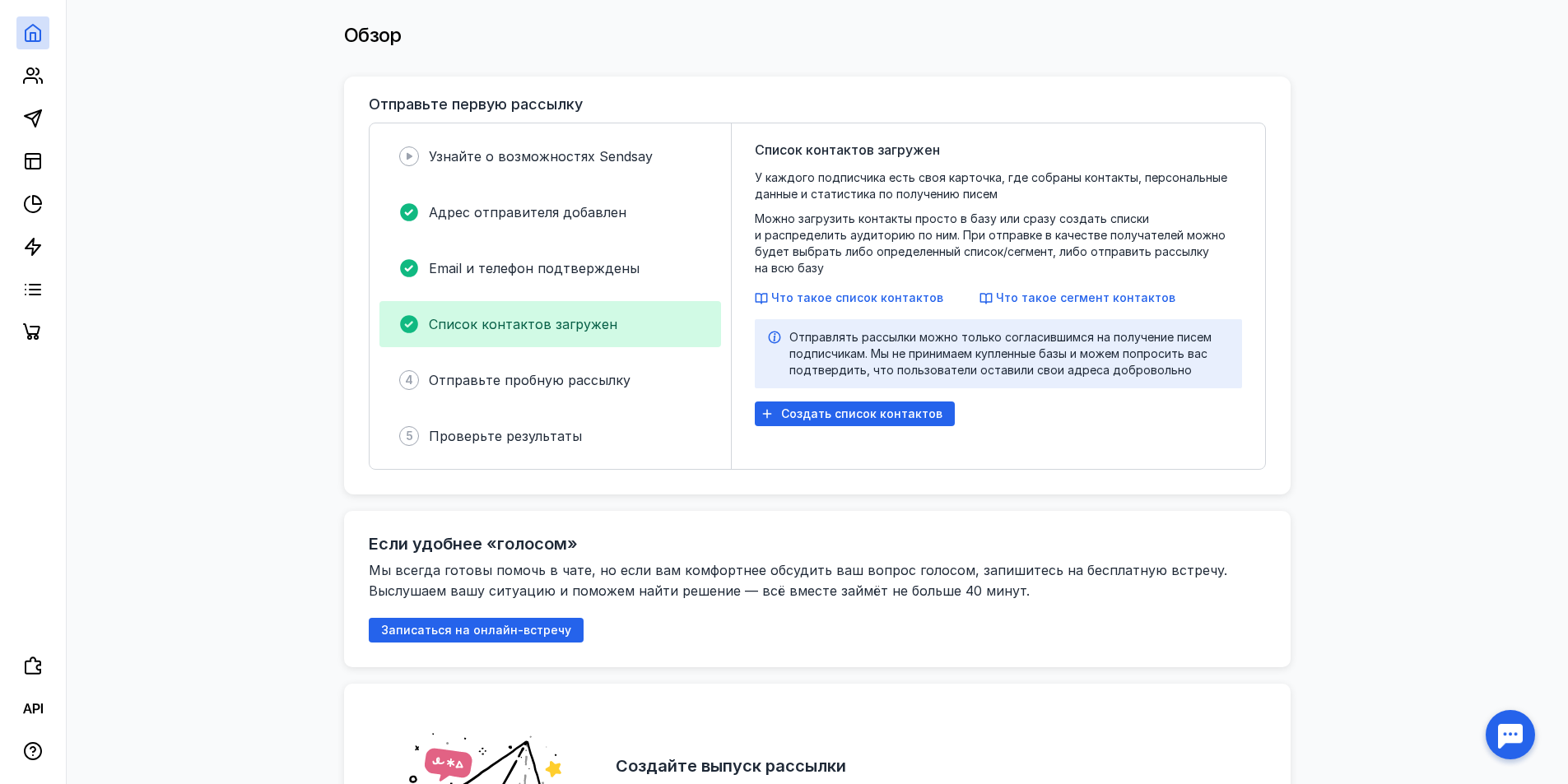
scroll to position [329, 0]
click at [27, 83] on icon at bounding box center [33, 76] width 20 height 20
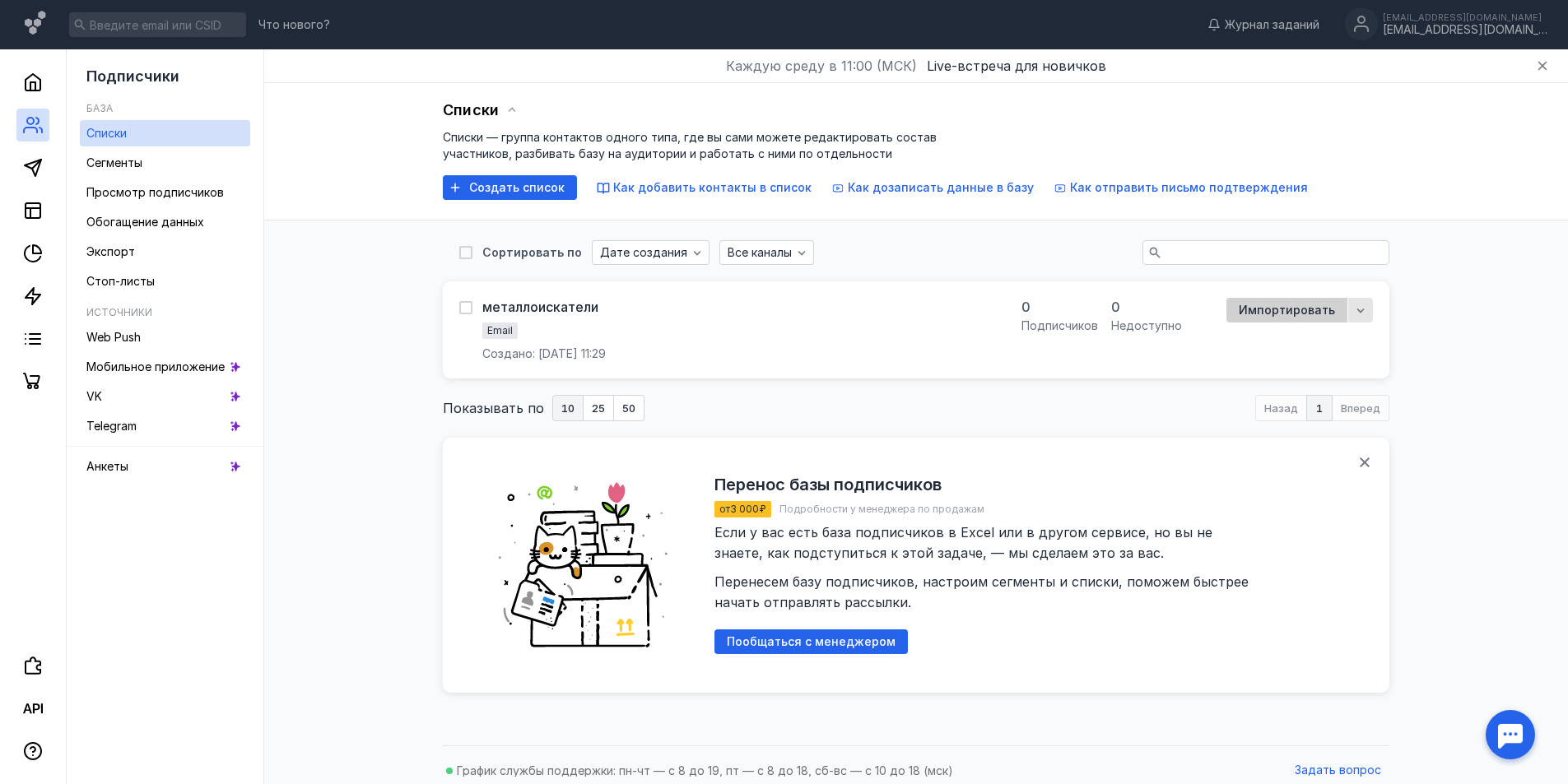
click at [1278, 309] on span "Импортировать" at bounding box center [1286, 311] width 96 height 14
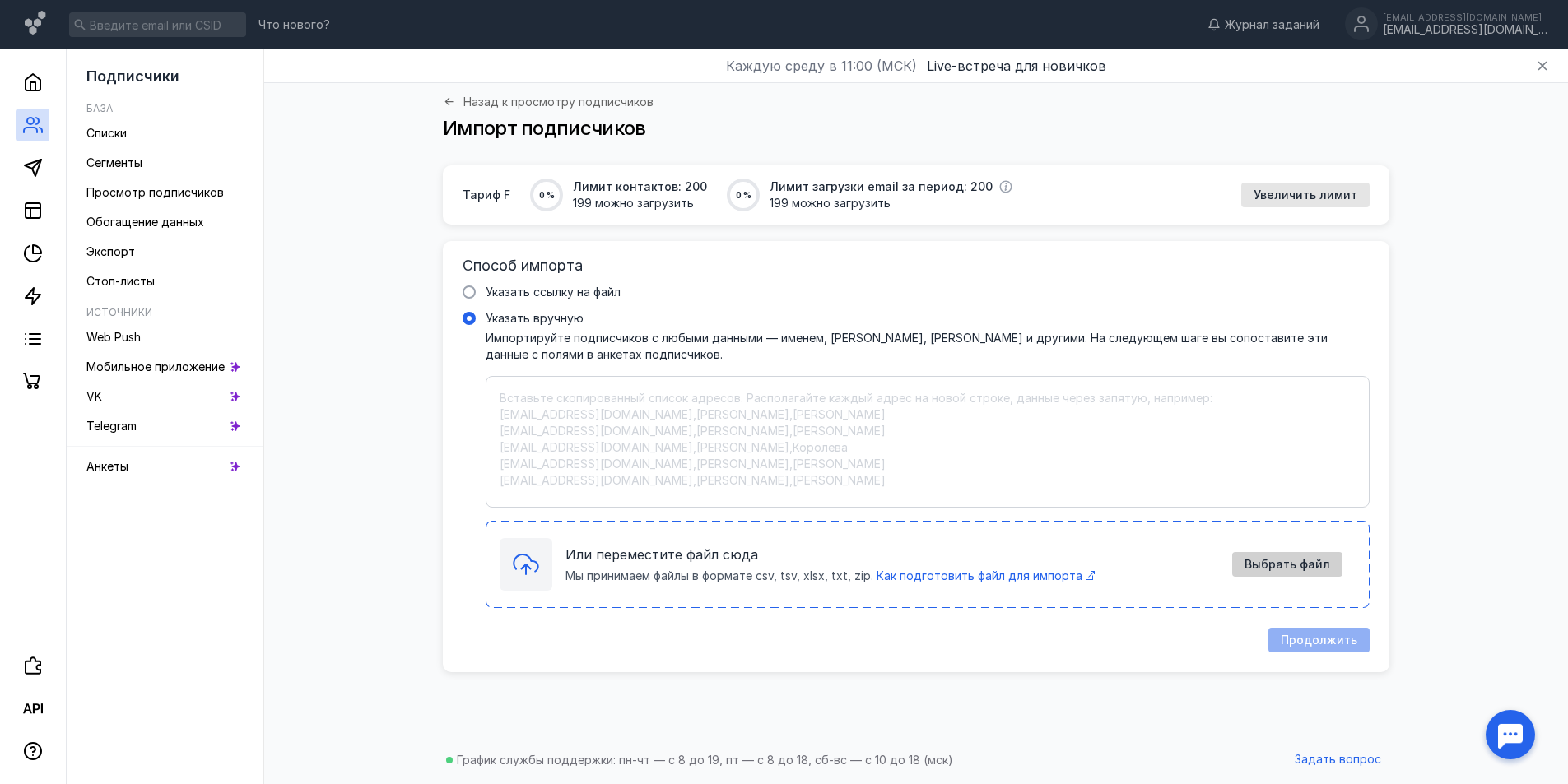
click at [1269, 556] on div "Выбрать файл" at bounding box center [1287, 564] width 110 height 25
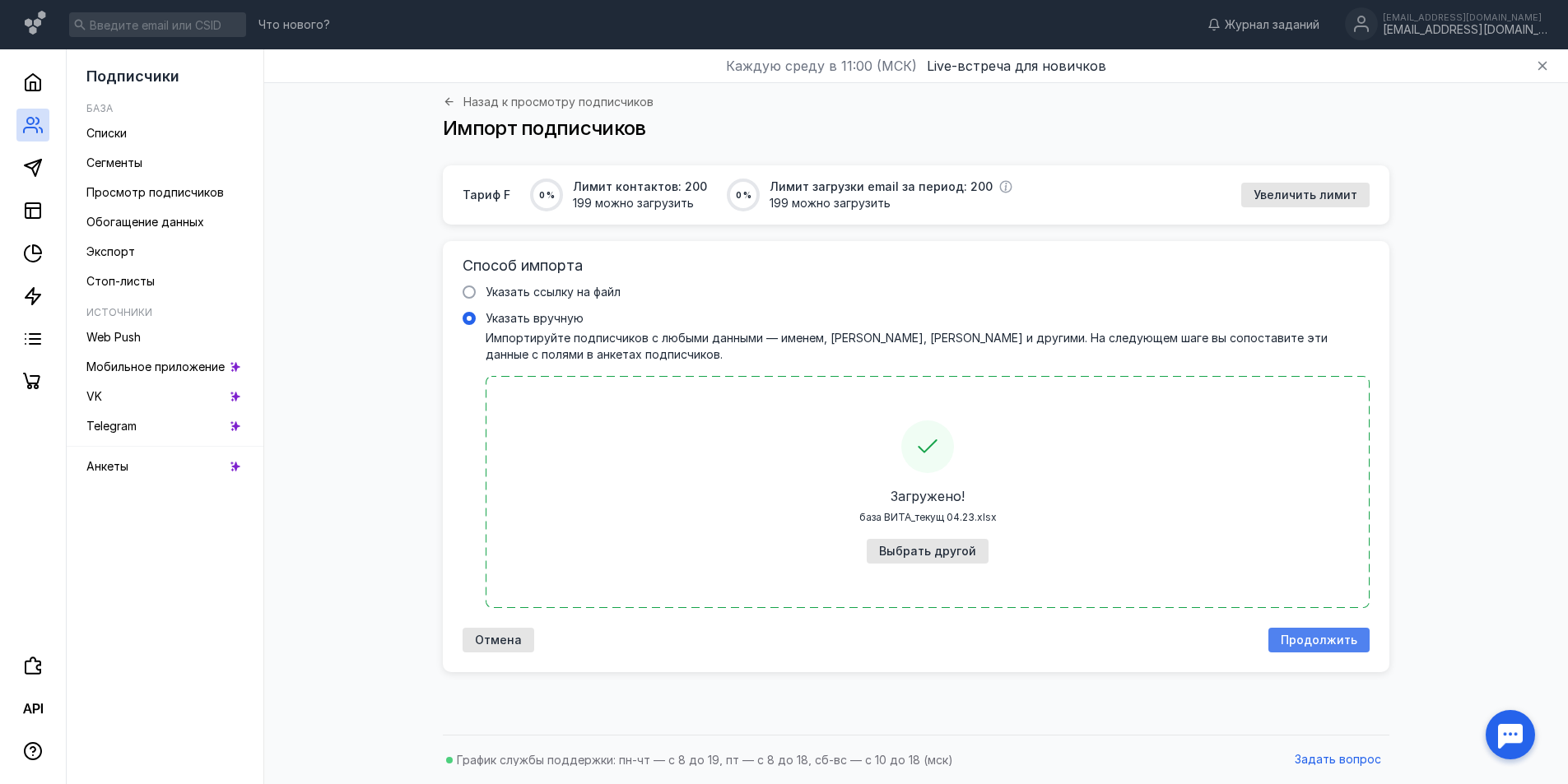
click at [1313, 641] on span "Продолжить" at bounding box center [1319, 641] width 77 height 14
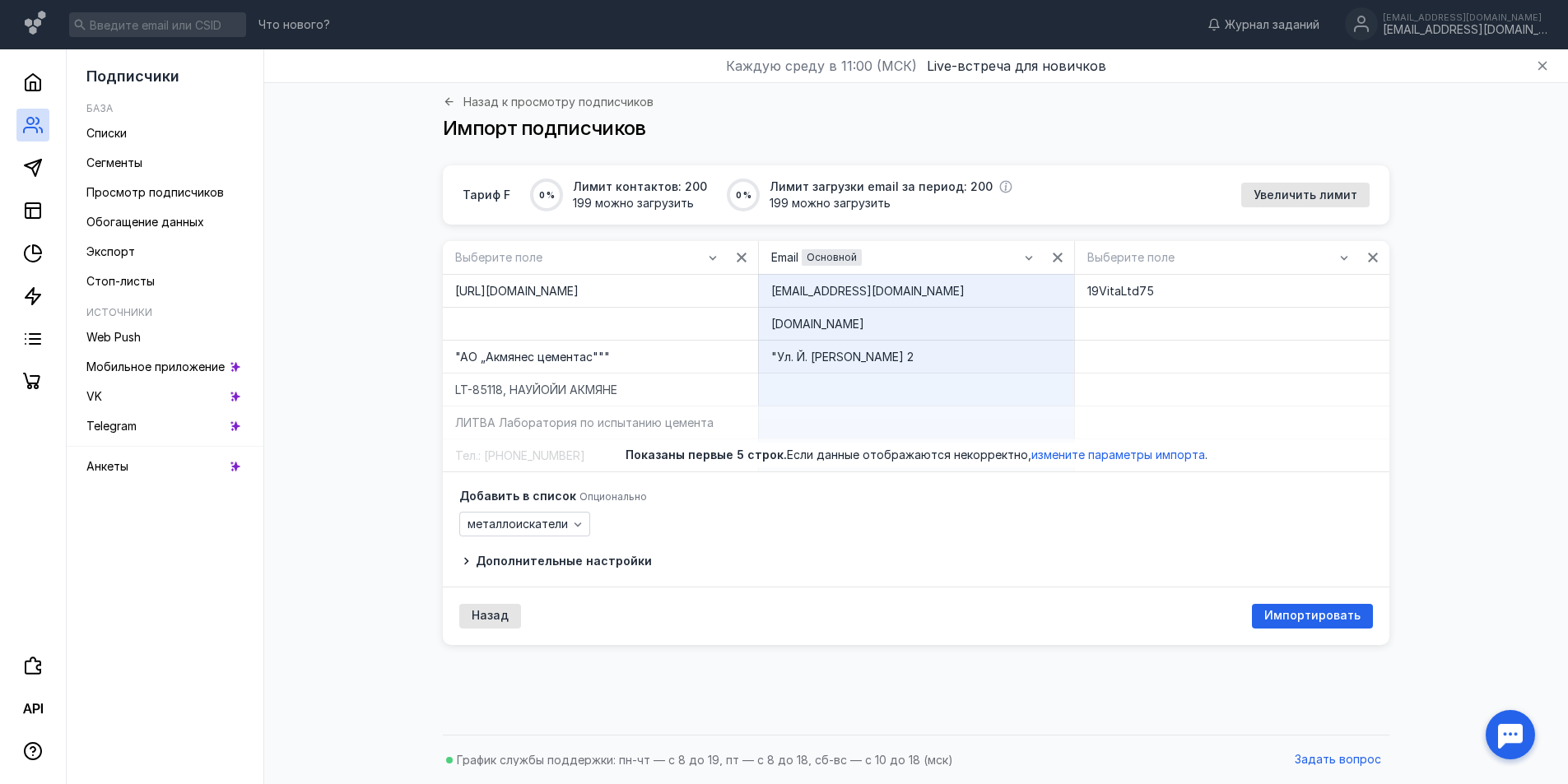
click at [478, 567] on span "Дополнительные настройки" at bounding box center [563, 560] width 176 height 14
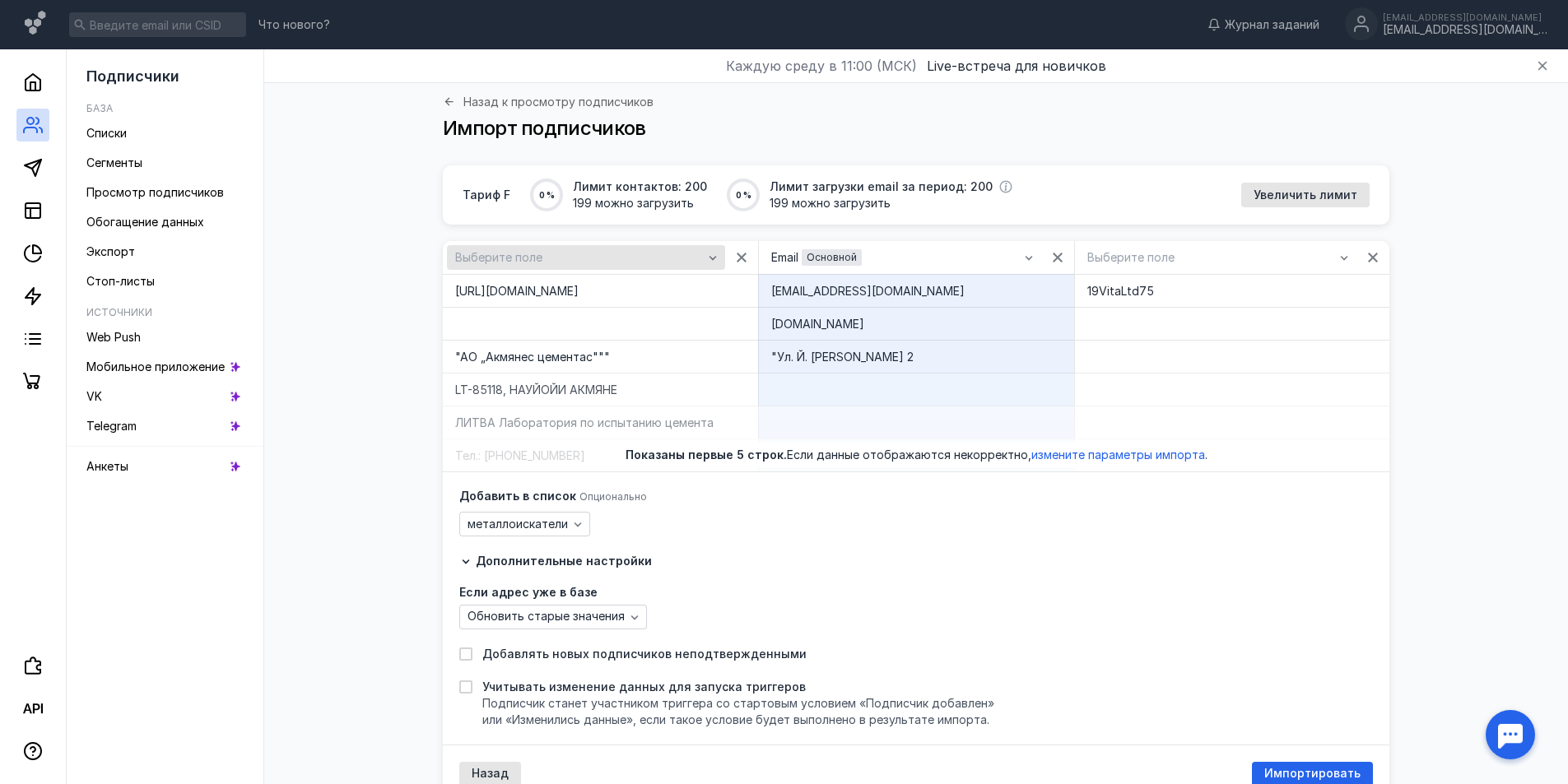
click at [715, 259] on icon "button" at bounding box center [712, 257] width 13 height 13
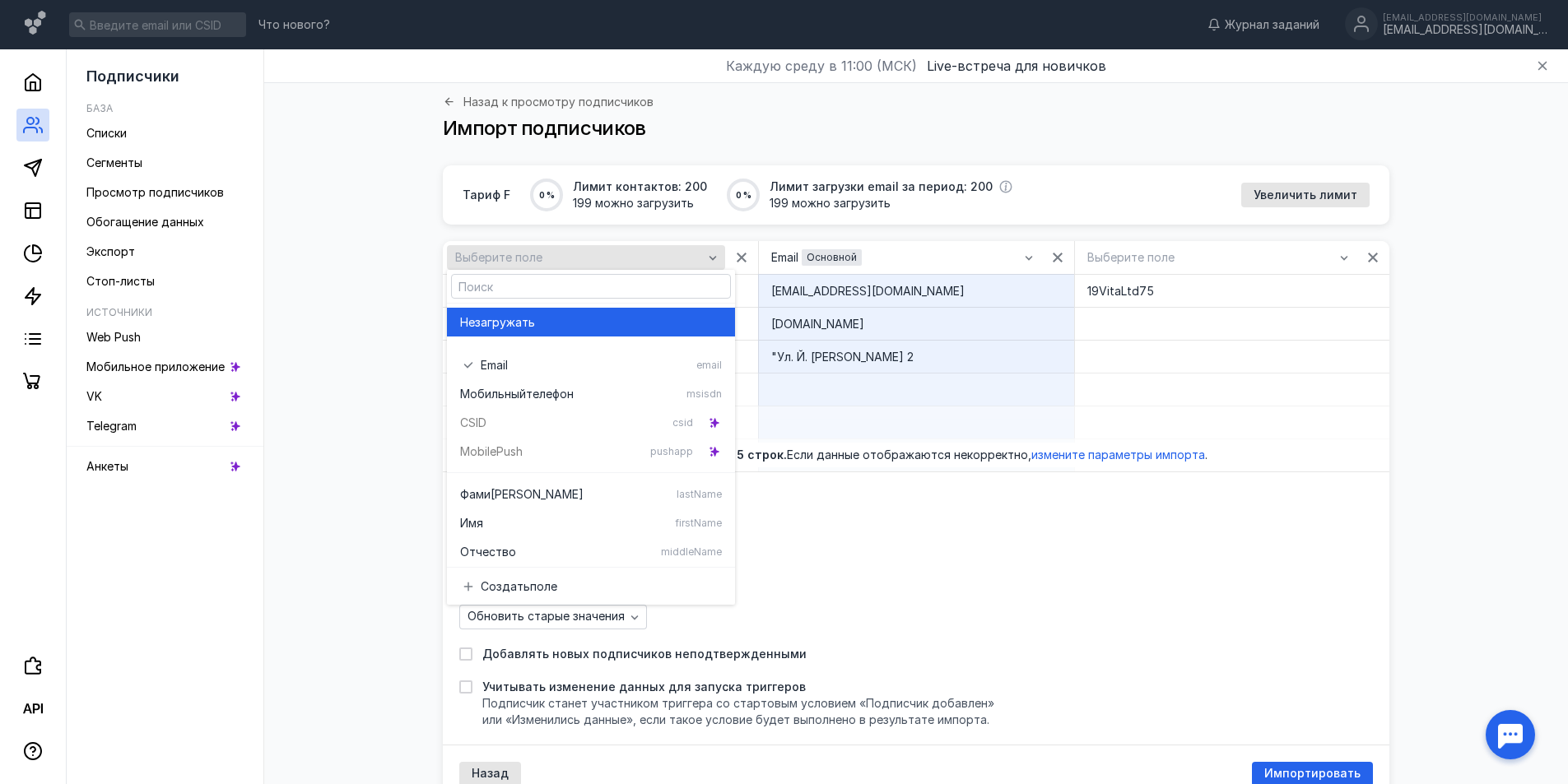
click at [715, 259] on icon "button" at bounding box center [712, 257] width 13 height 13
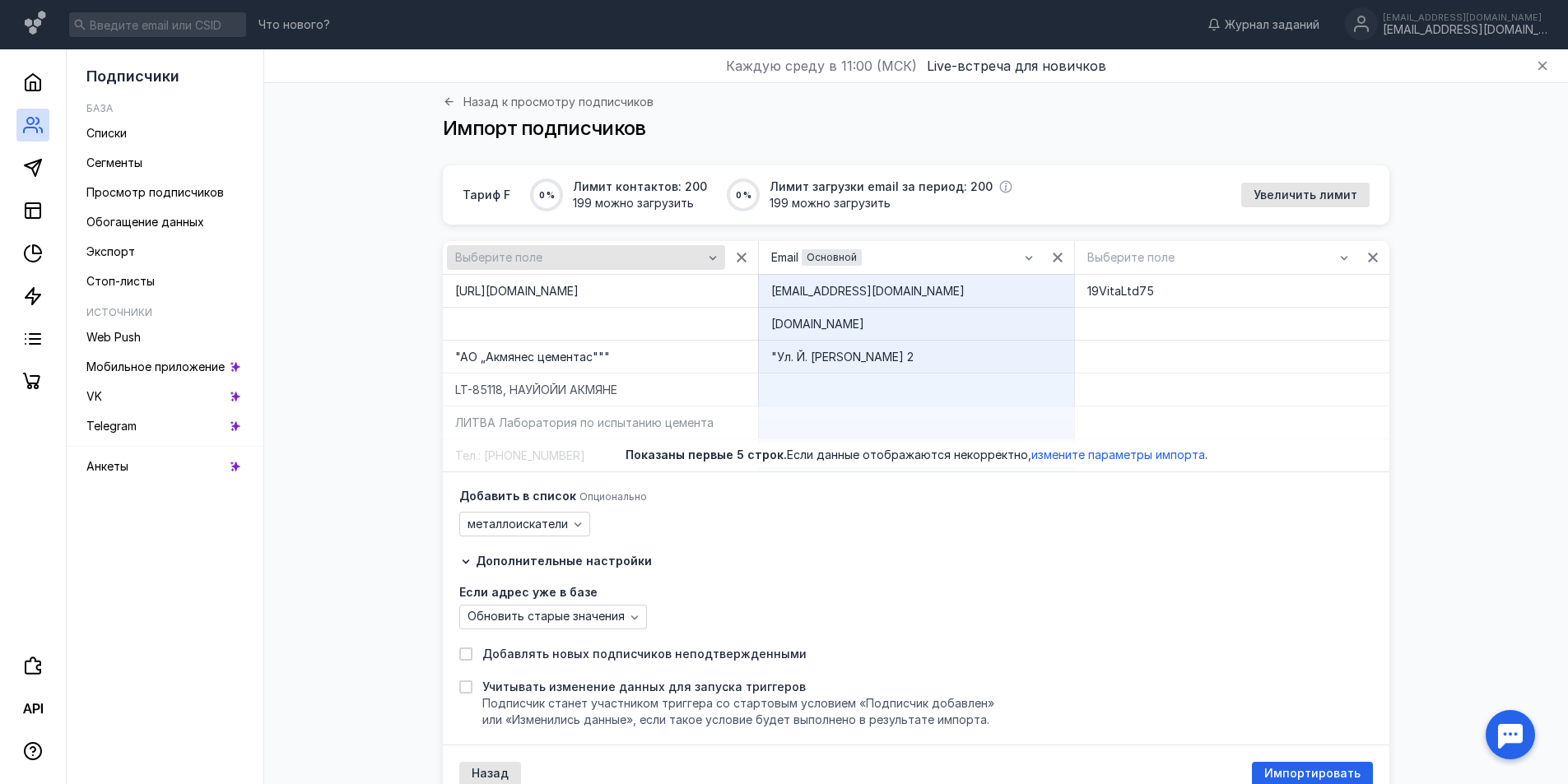
click at [715, 259] on icon "button" at bounding box center [712, 257] width 13 height 13
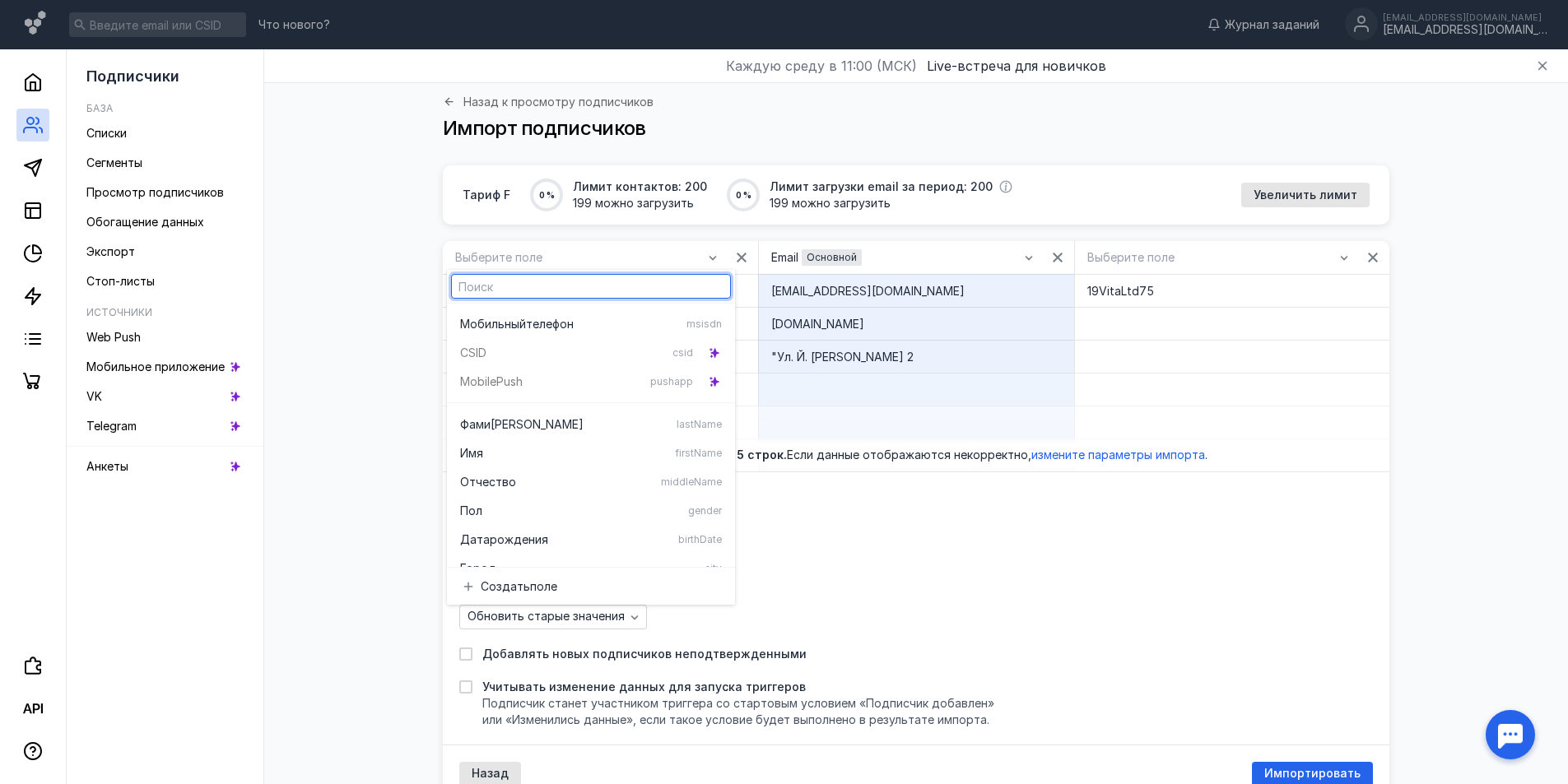
scroll to position [41, 0]
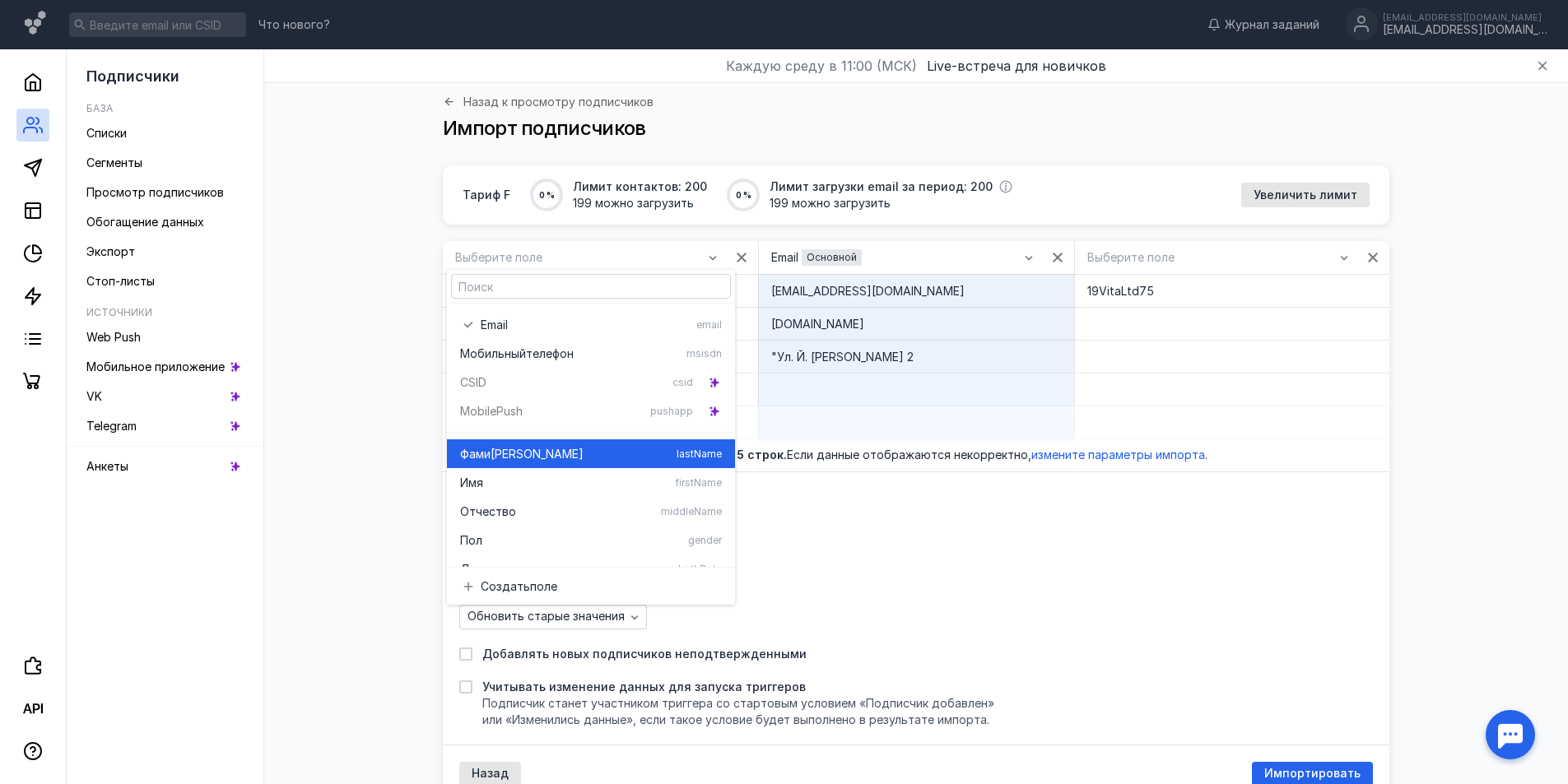
click at [543, 456] on div "Фами [PERSON_NAME]" at bounding box center [564, 454] width 210 height 17
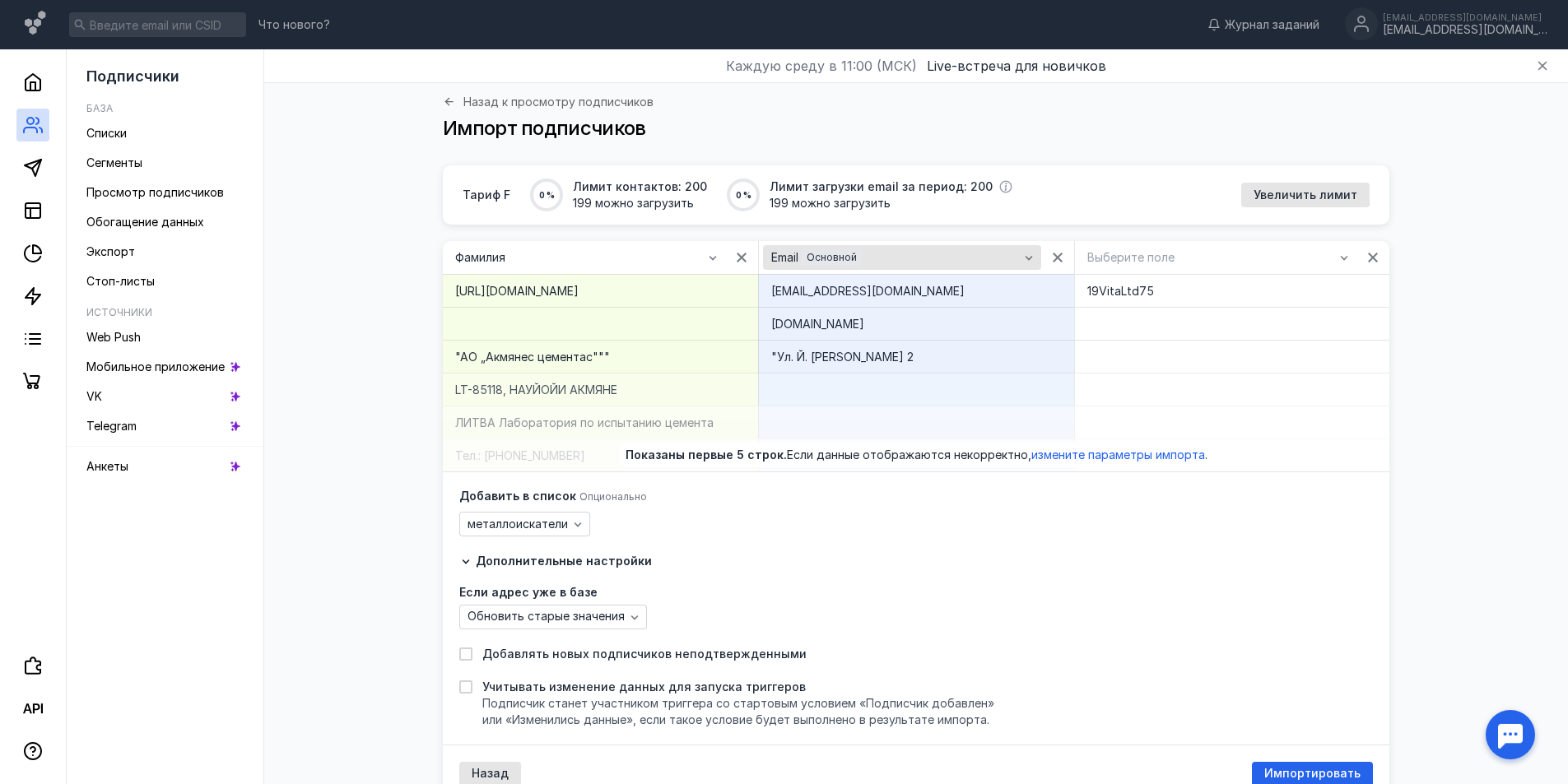
click at [1030, 256] on icon "button" at bounding box center [1028, 257] width 13 height 13
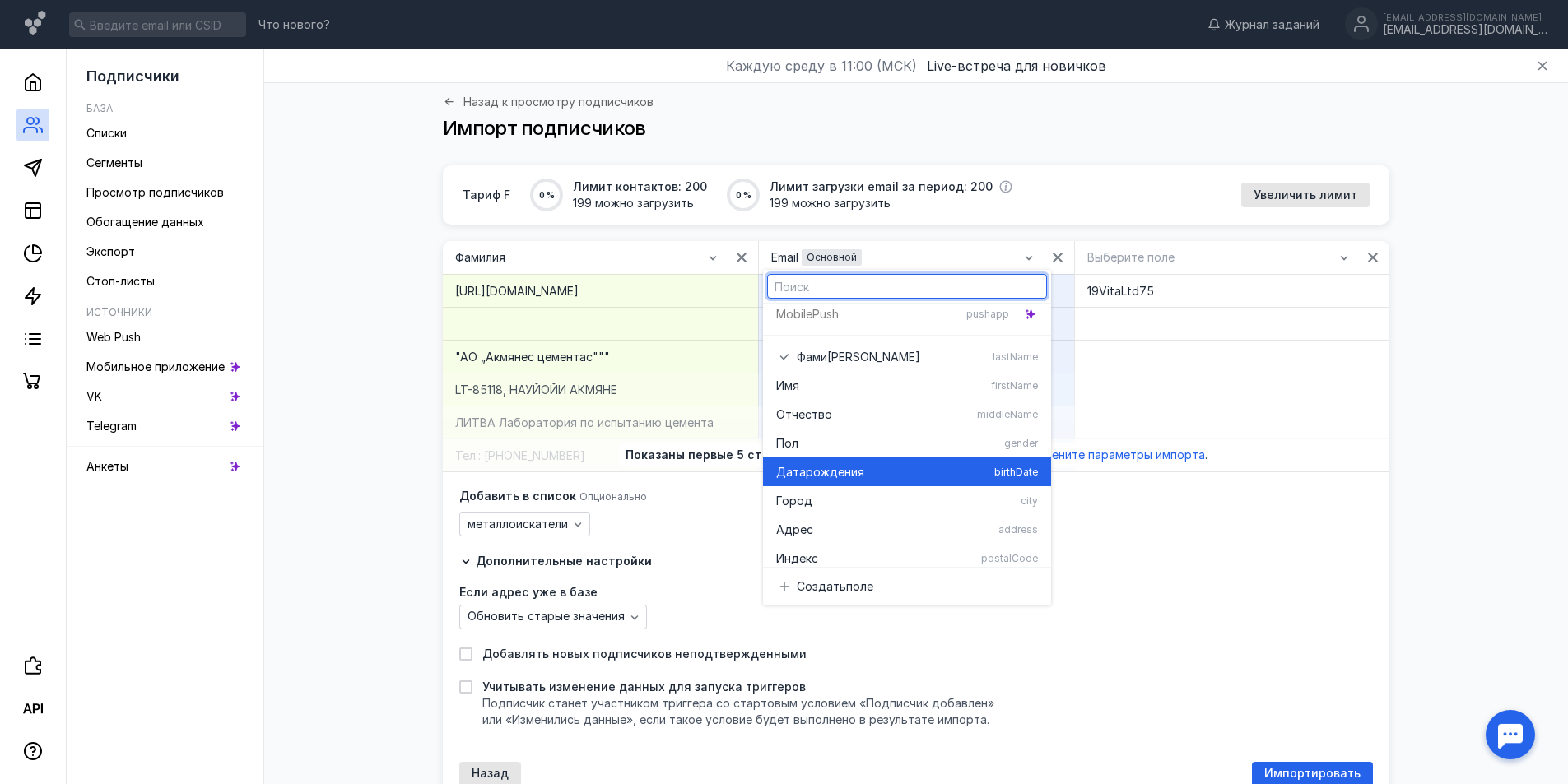
scroll to position [165, 0]
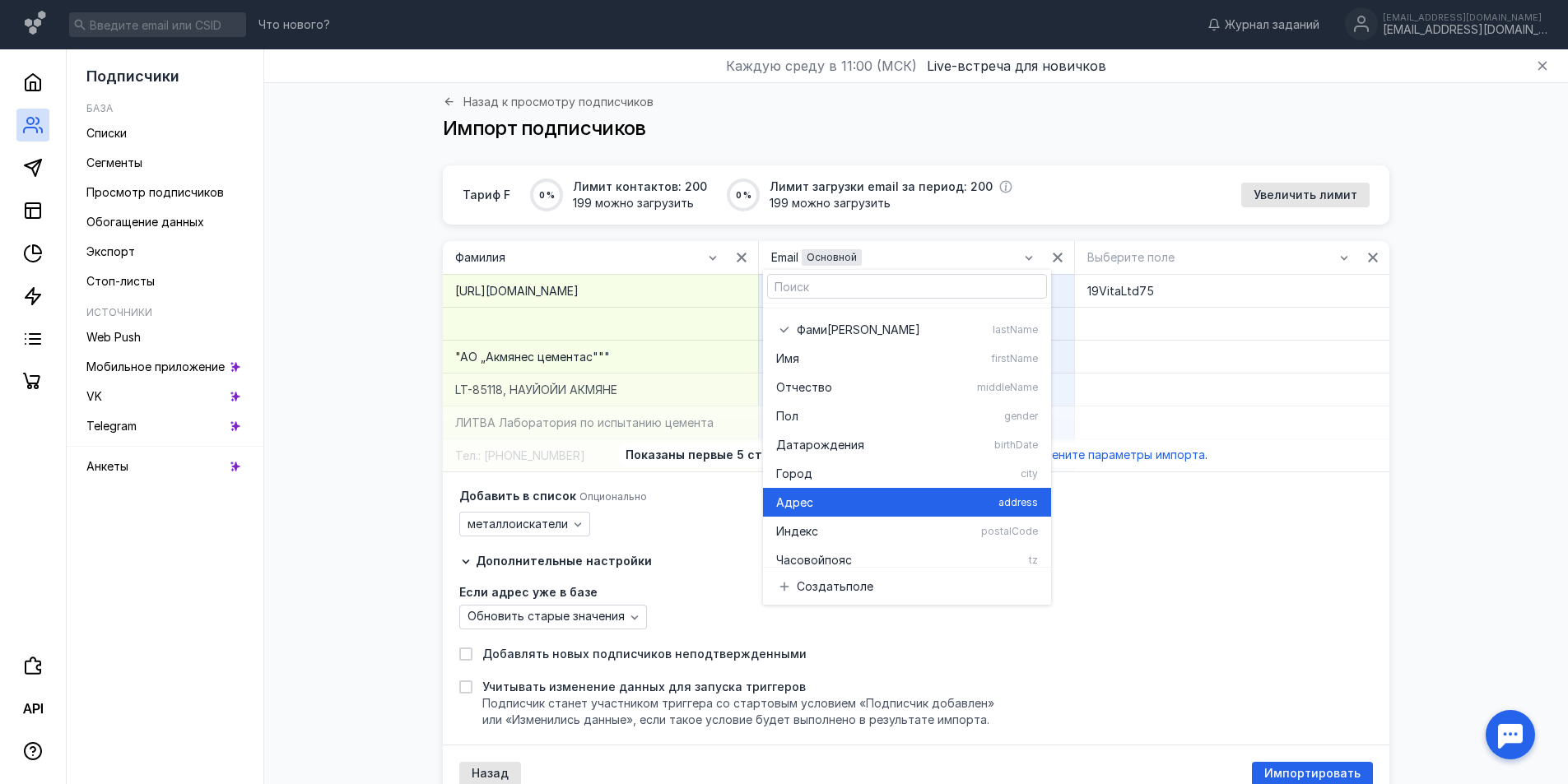
click at [809, 501] on span "Адрес" at bounding box center [794, 503] width 37 height 17
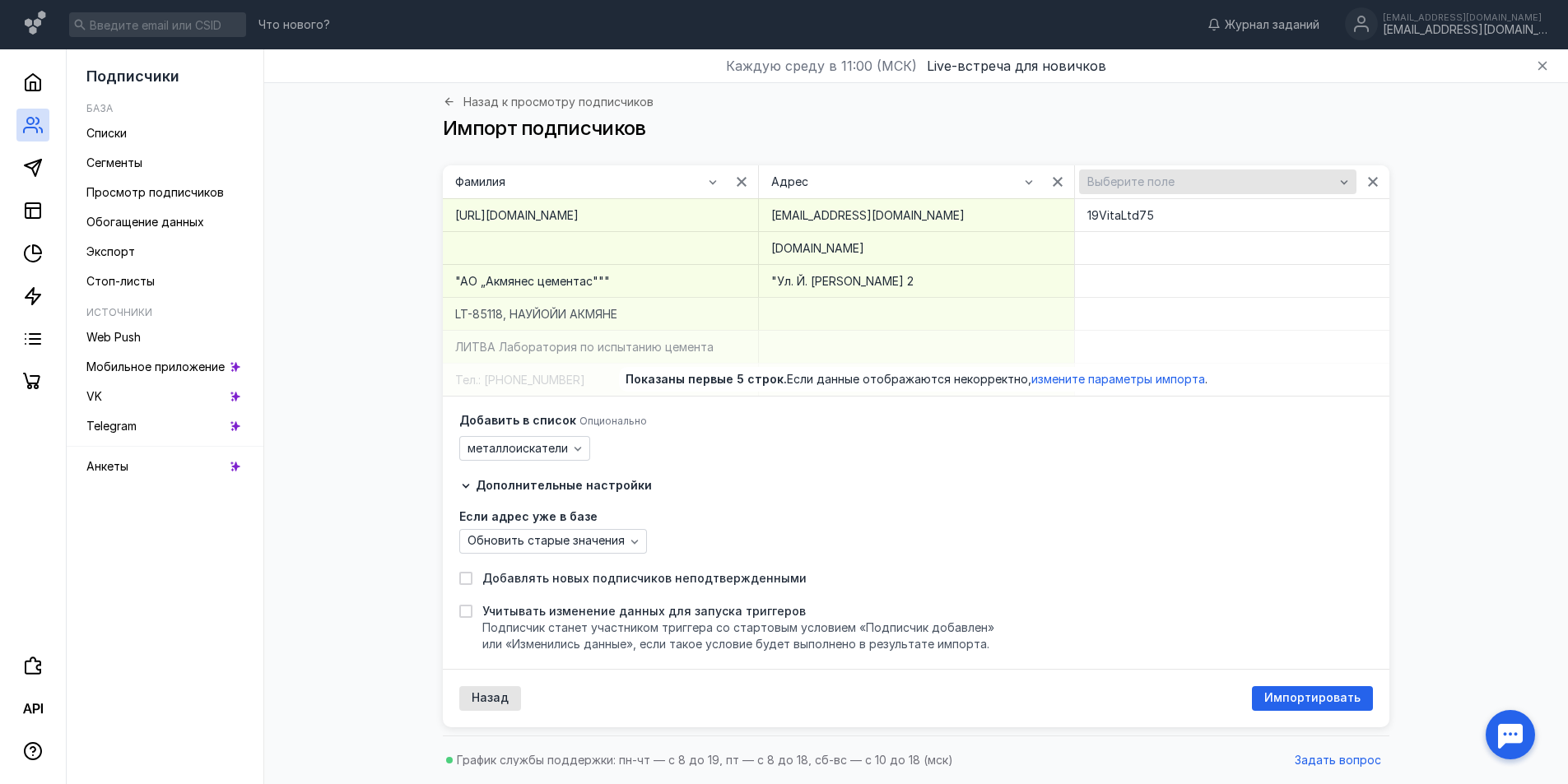
click at [1344, 184] on icon "button" at bounding box center [1343, 182] width 7 height 4
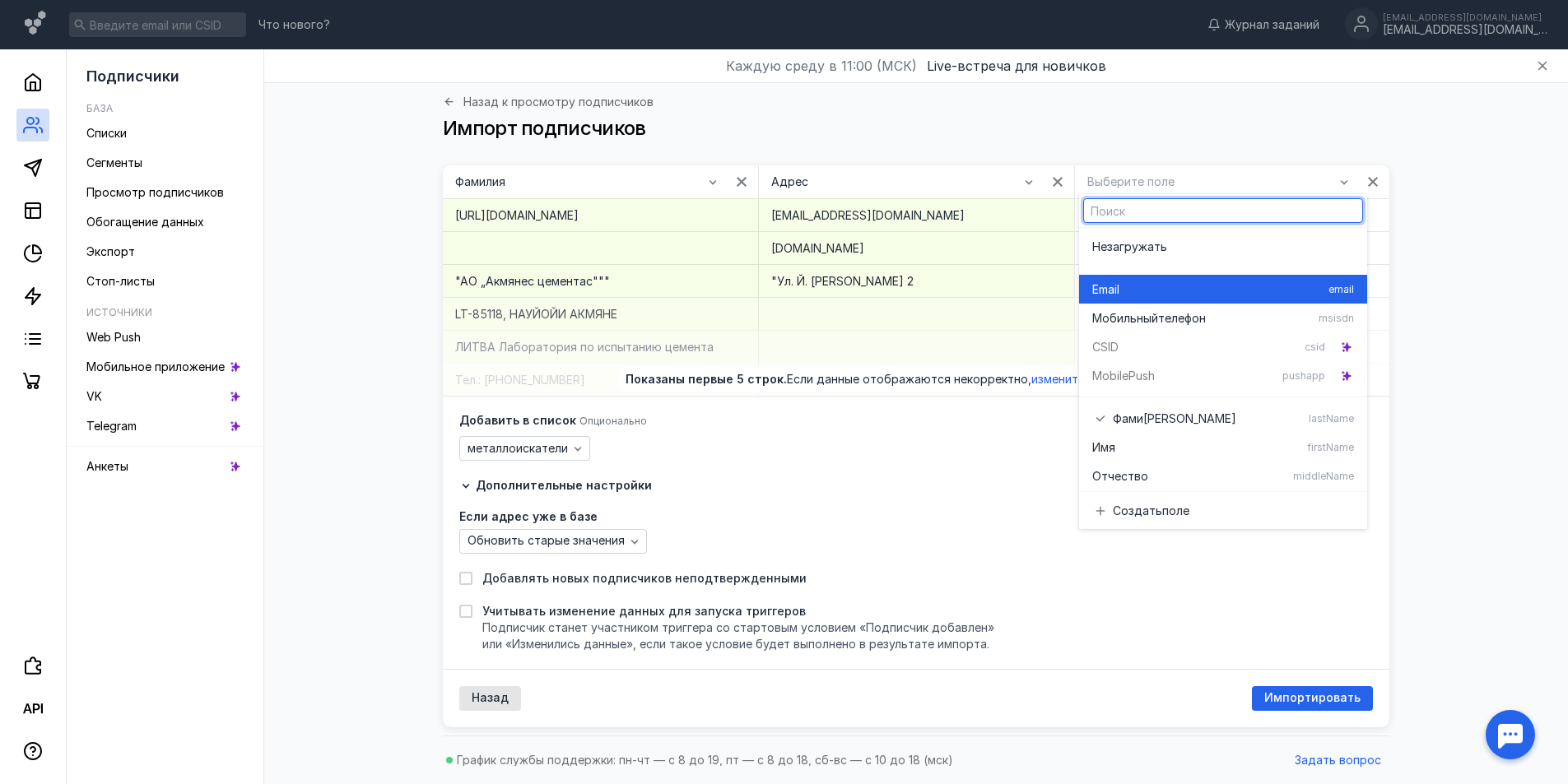
click at [1274, 283] on div "Email" at bounding box center [1206, 289] width 230 height 17
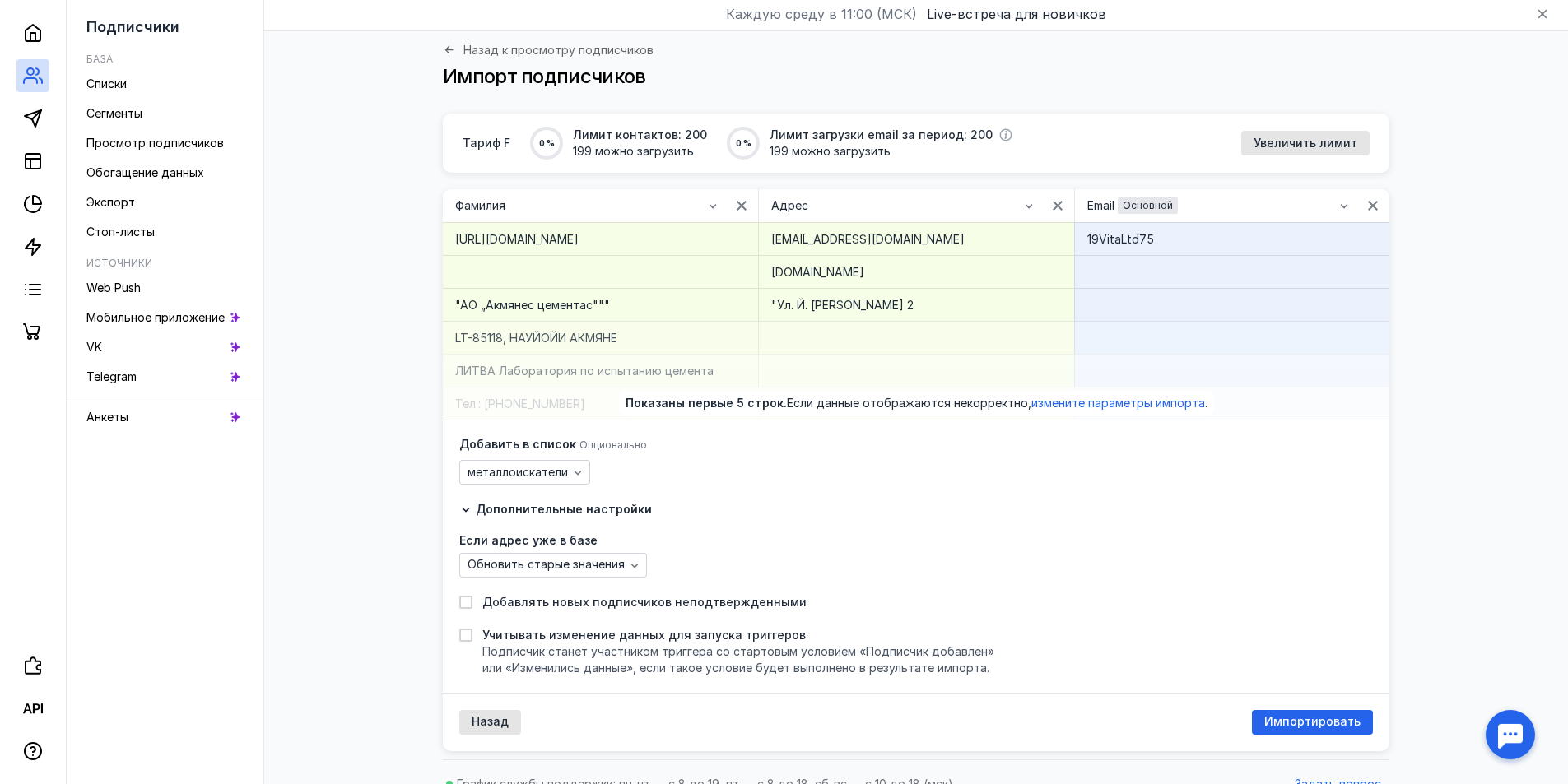
scroll to position [77, 0]
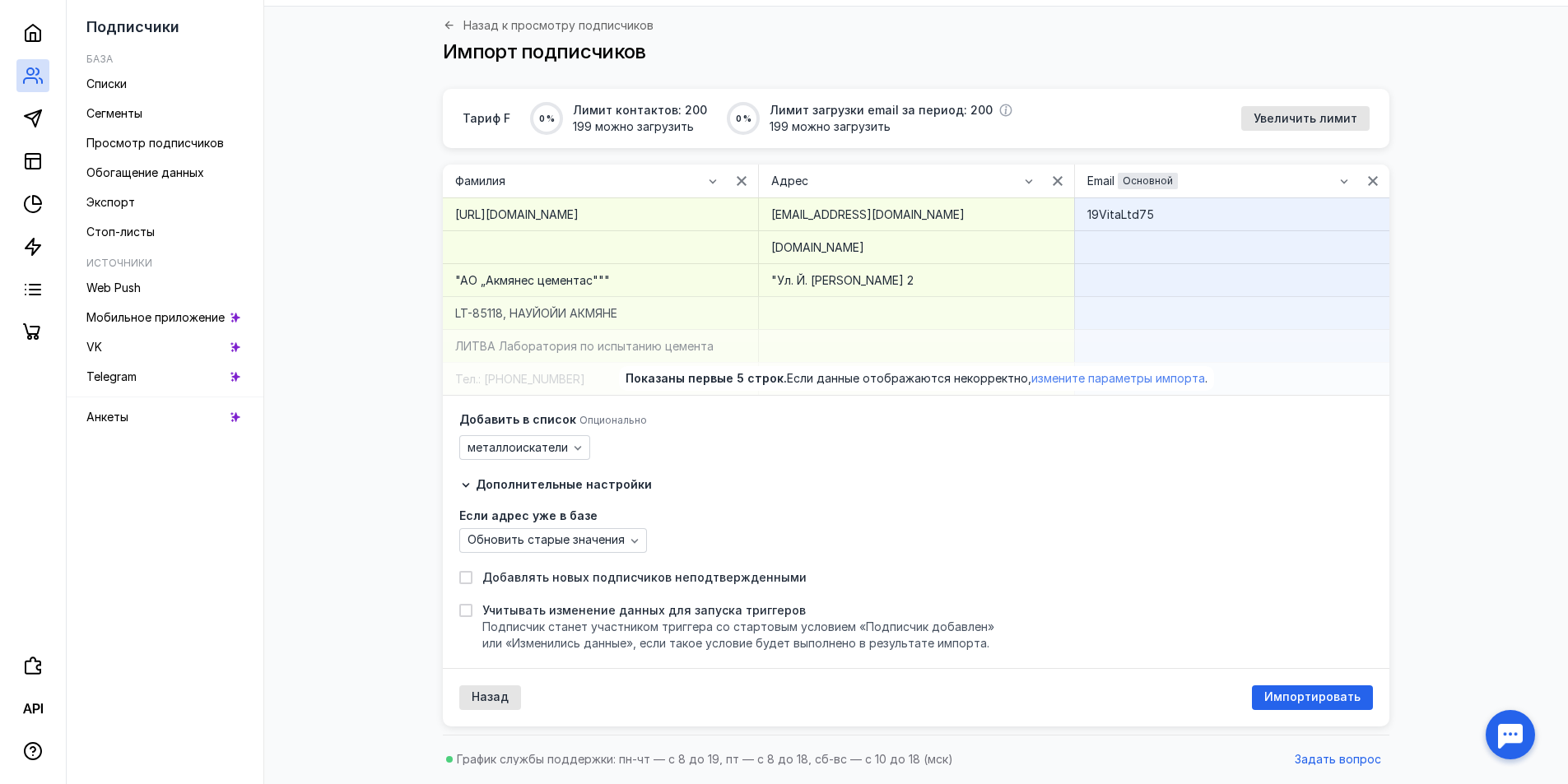
click at [1070, 381] on span "измените параметры импорта" at bounding box center [1118, 379] width 174 height 14
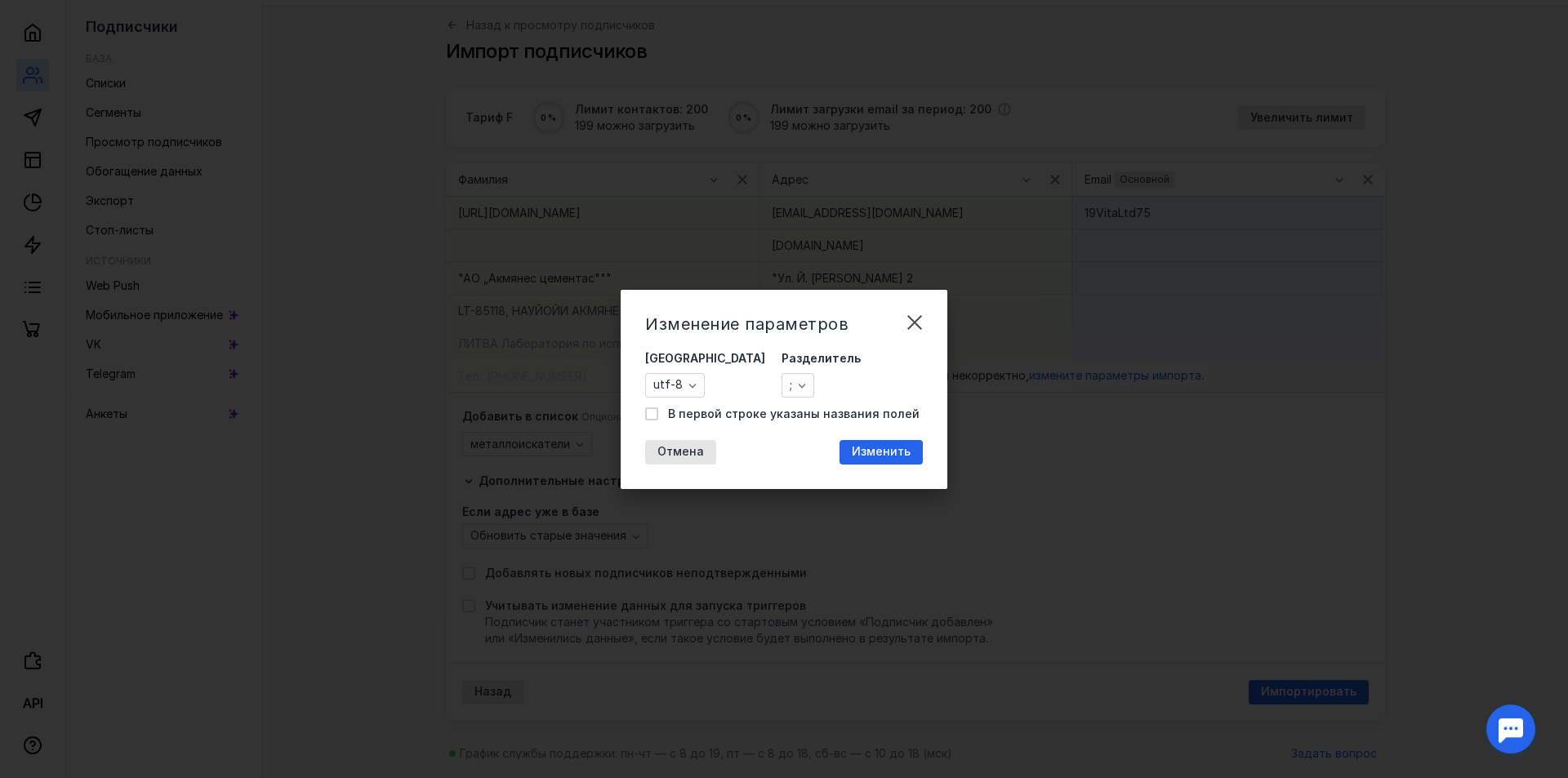
click at [691, 412] on span "В первой строке указаны названия полей" at bounding box center [793, 414] width 251 height 17
click at [656, 412] on input "В первой строке указаны названия полей" at bounding box center [650, 411] width 11 height 11
checkbox input "true"
click at [896, 457] on span "Изменить" at bounding box center [882, 452] width 59 height 14
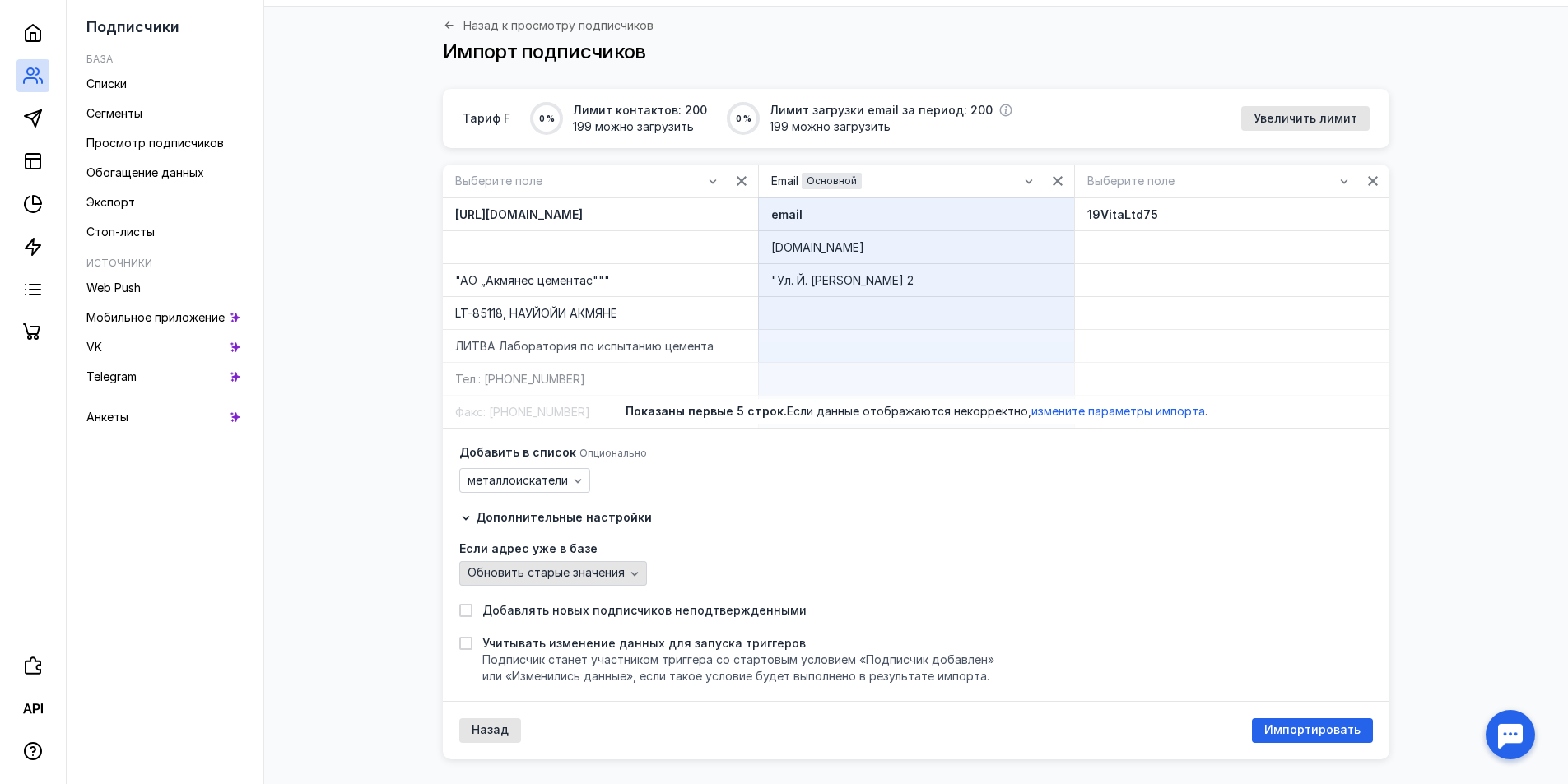
click at [630, 572] on icon "button" at bounding box center [634, 573] width 13 height 13
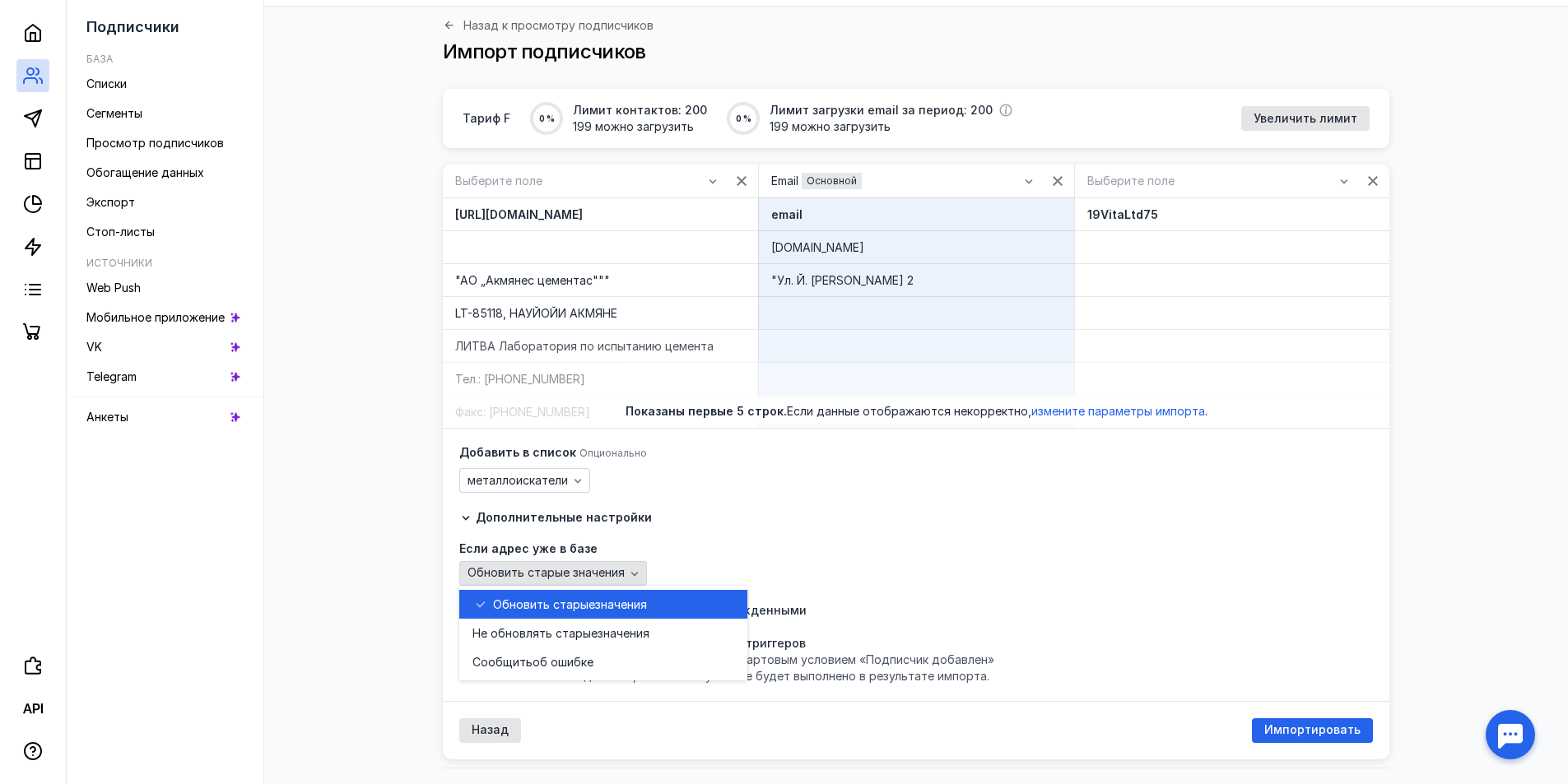
click at [630, 572] on icon "button" at bounding box center [634, 573] width 13 height 13
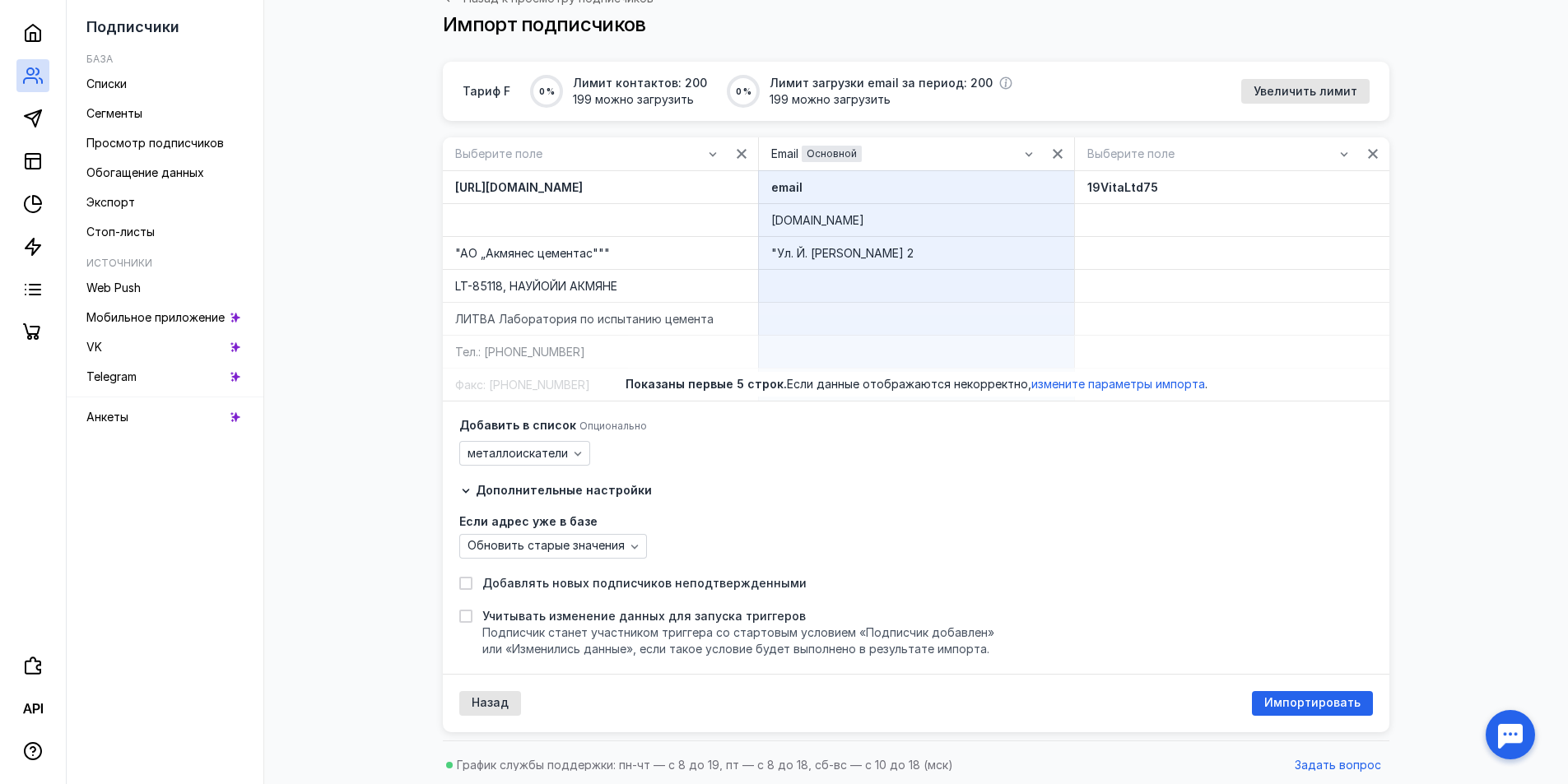
scroll to position [109, 0]
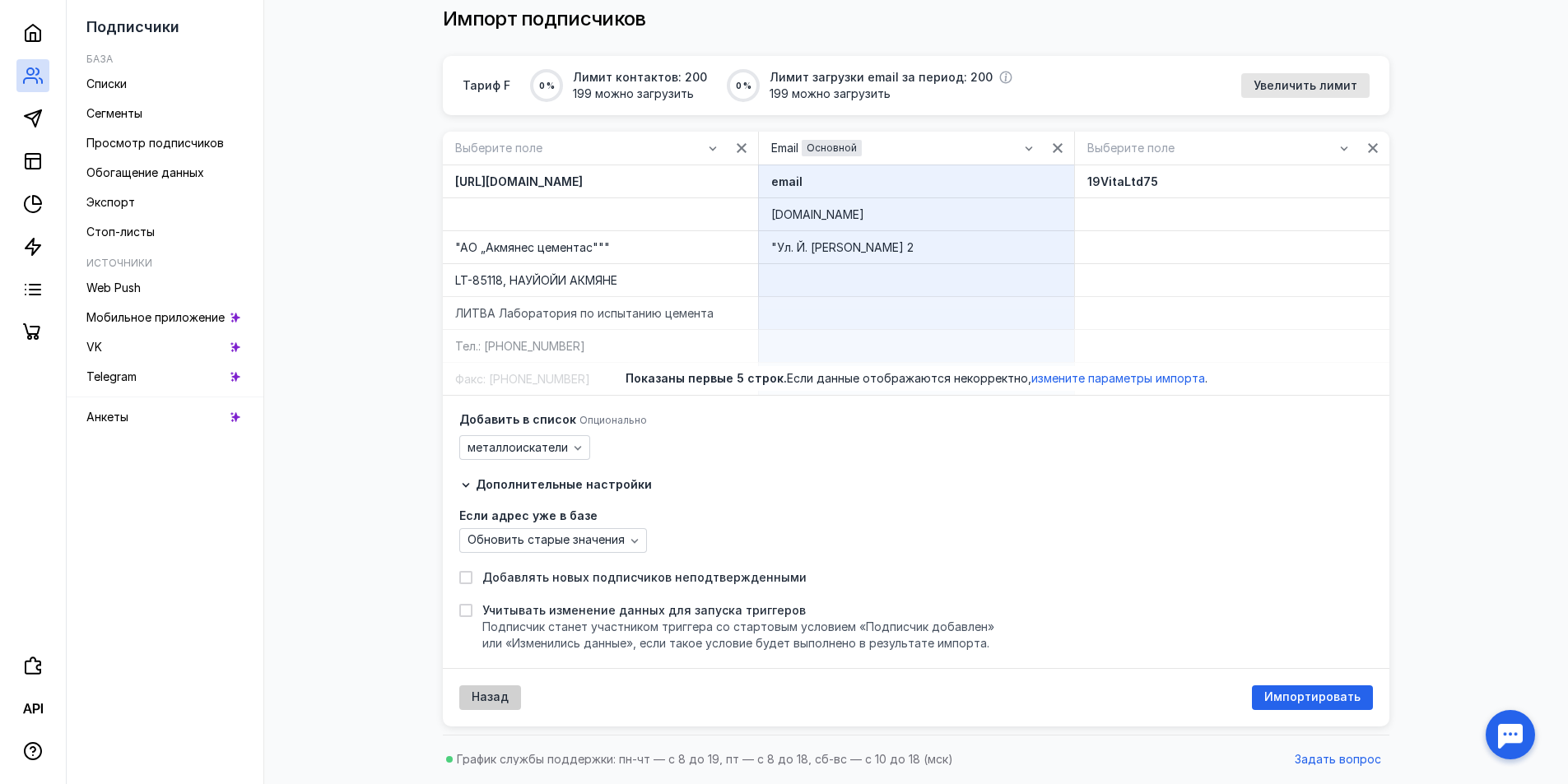
click at [474, 697] on span "Назад" at bounding box center [490, 698] width 37 height 14
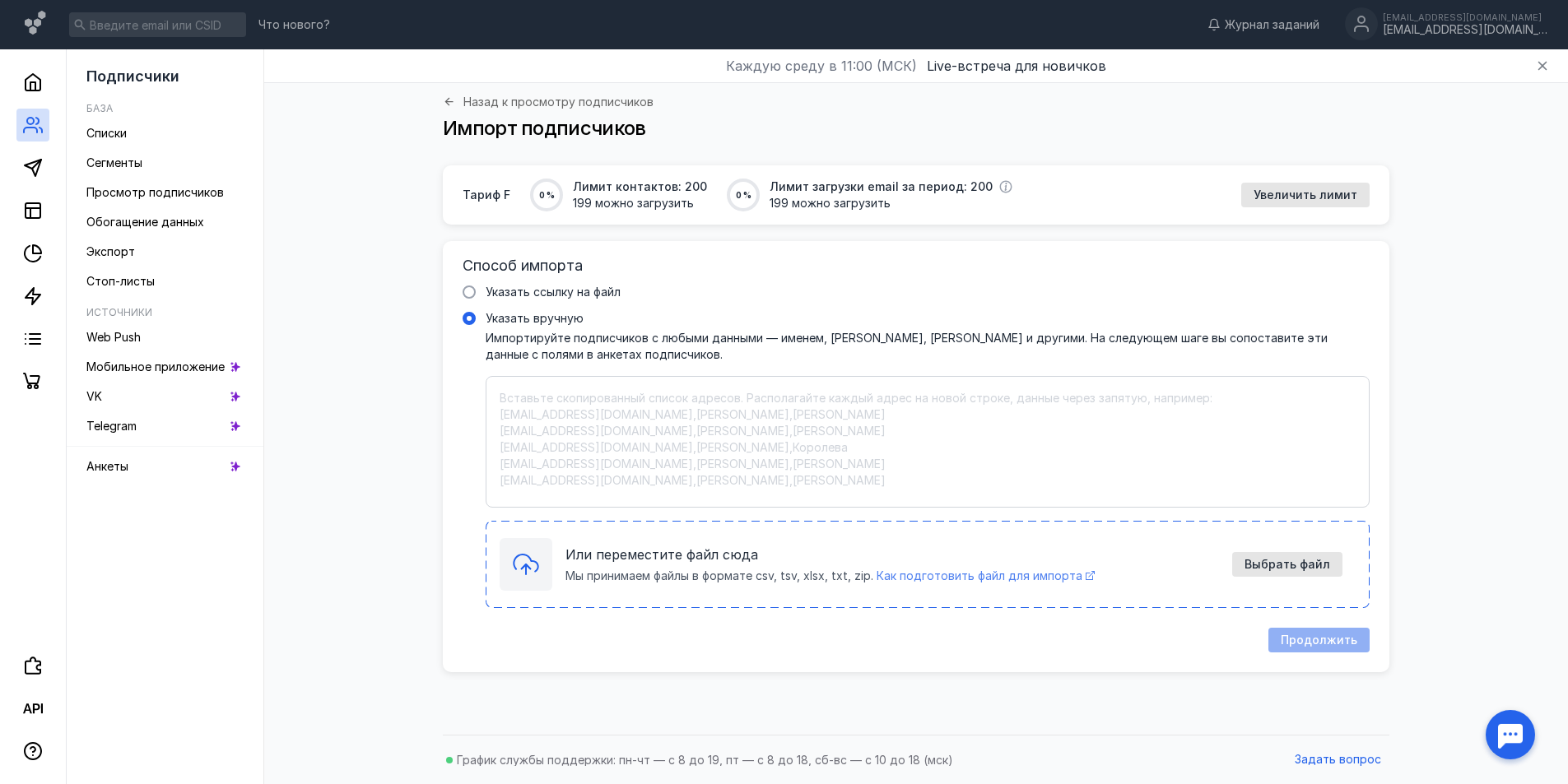
click at [1019, 573] on span "Как подготовить файл для импорта" at bounding box center [979, 575] width 206 height 14
